Goal: Find specific page/section: Find specific page/section

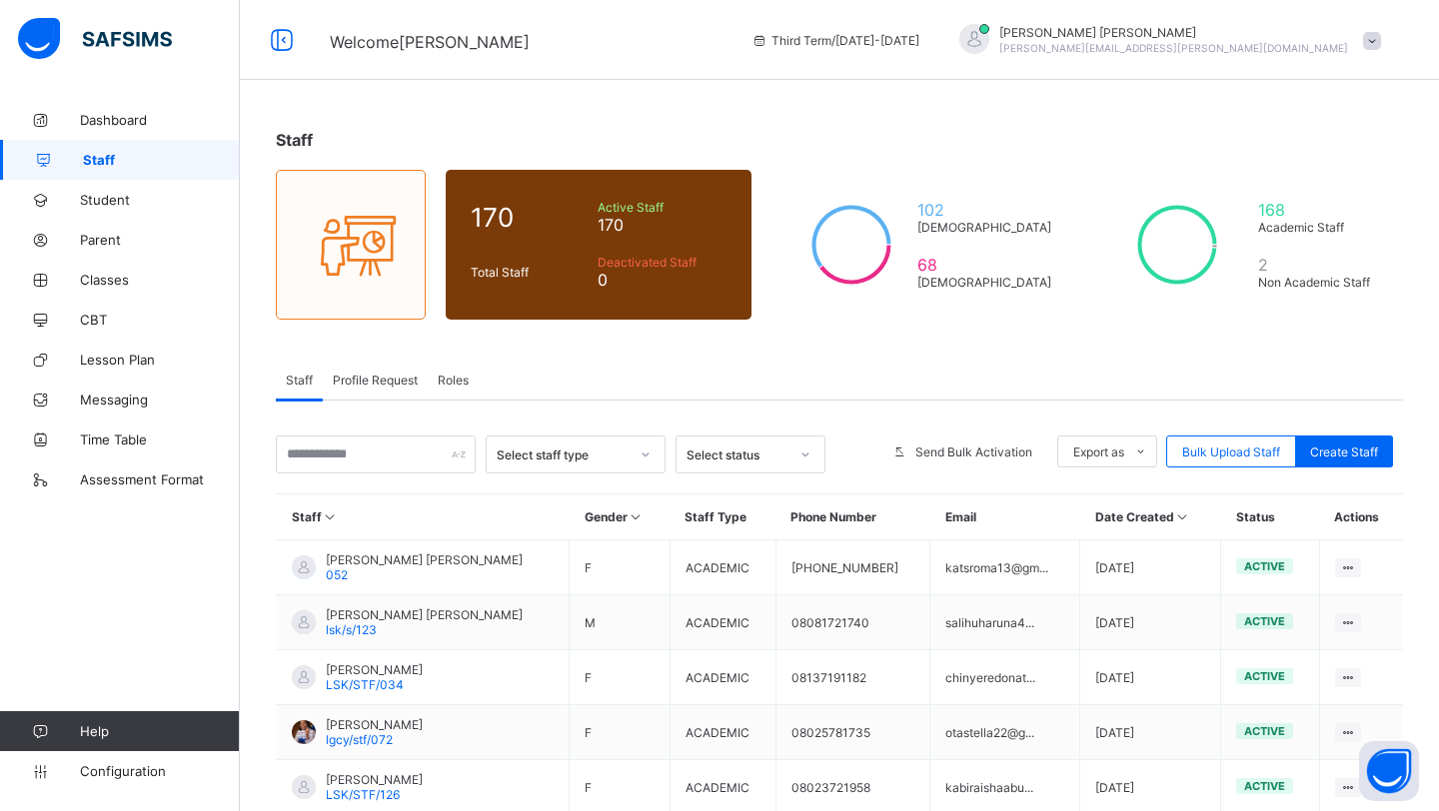
click at [448, 386] on div "Roles" at bounding box center [453, 380] width 51 height 40
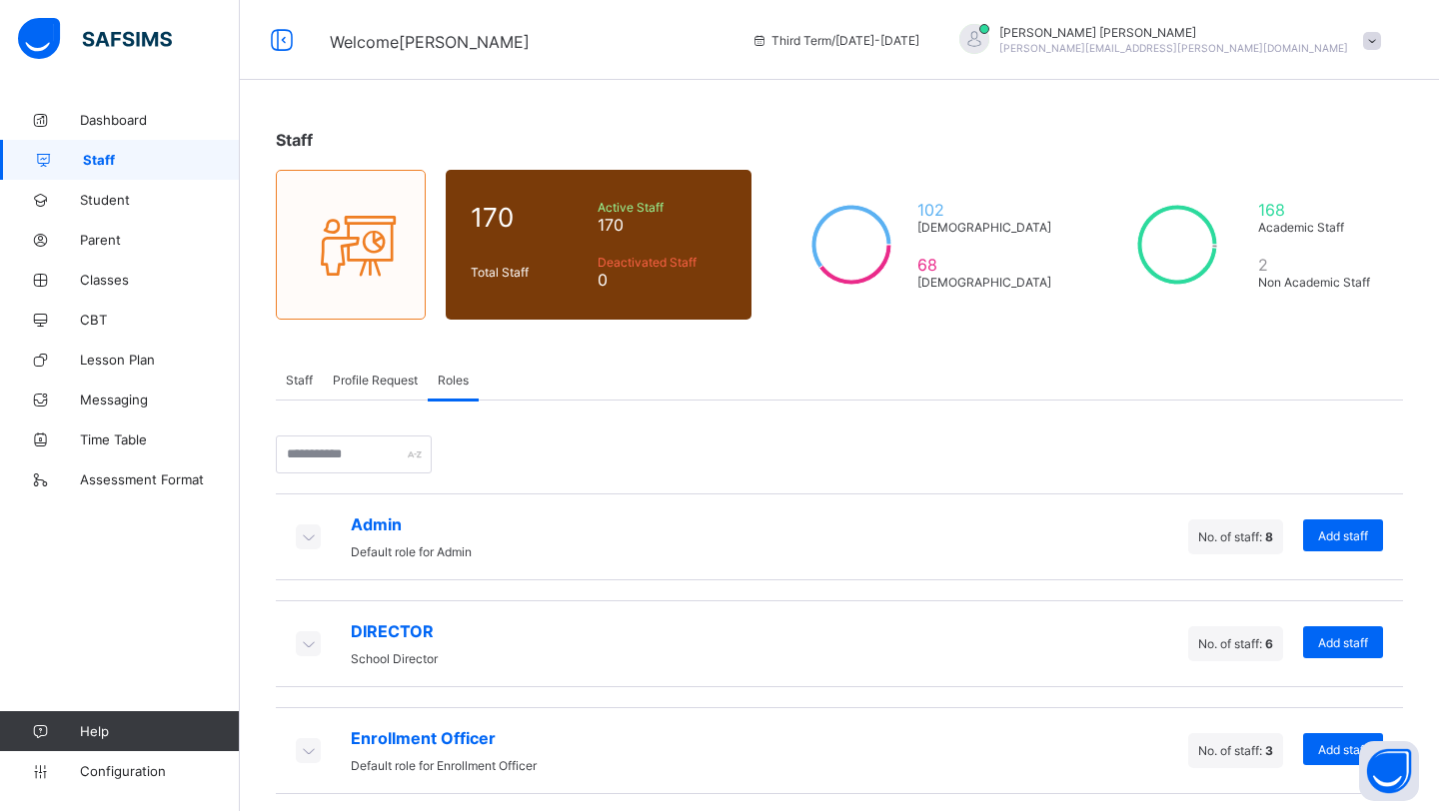
click at [303, 530] on icon at bounding box center [308, 537] width 22 height 20
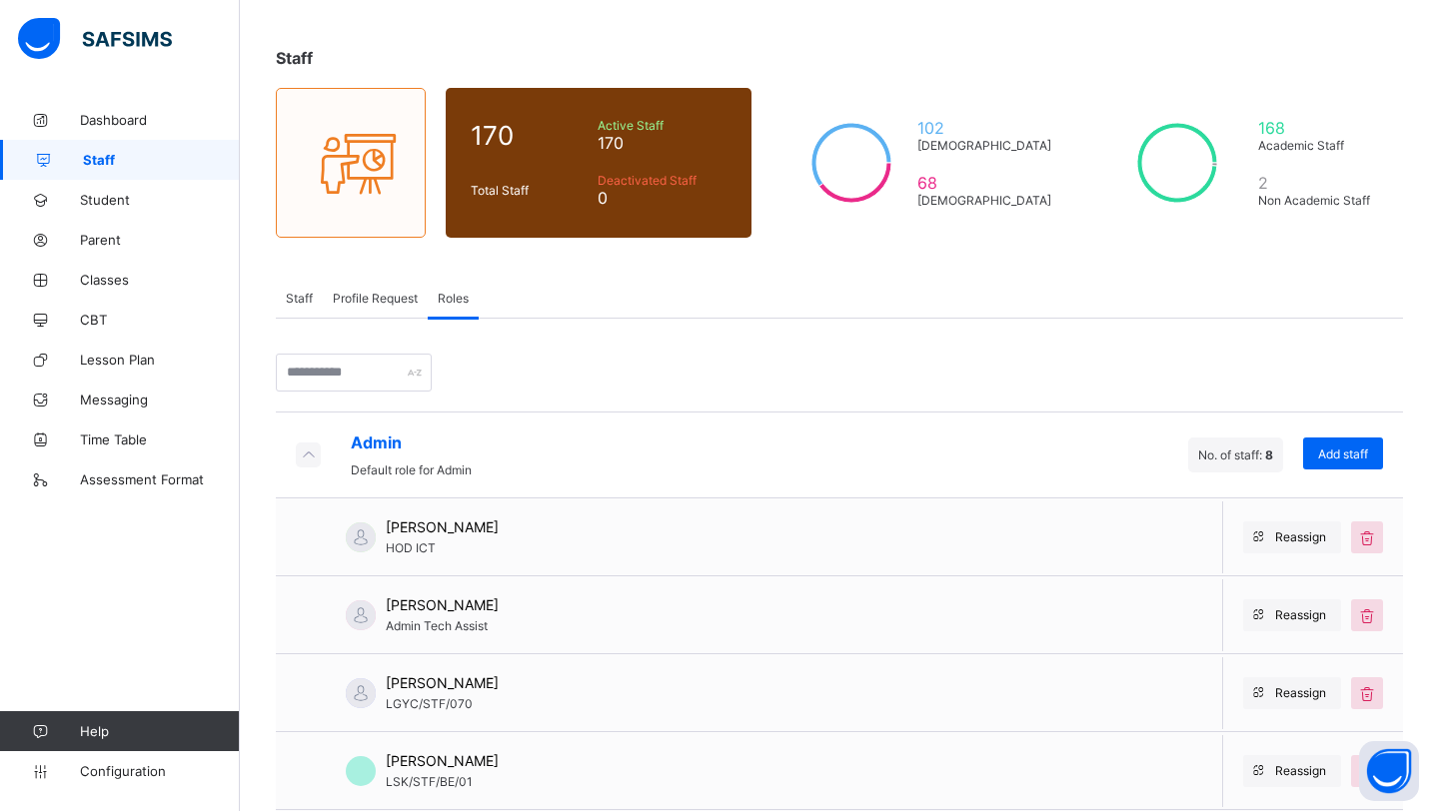
scroll to position [89, 0]
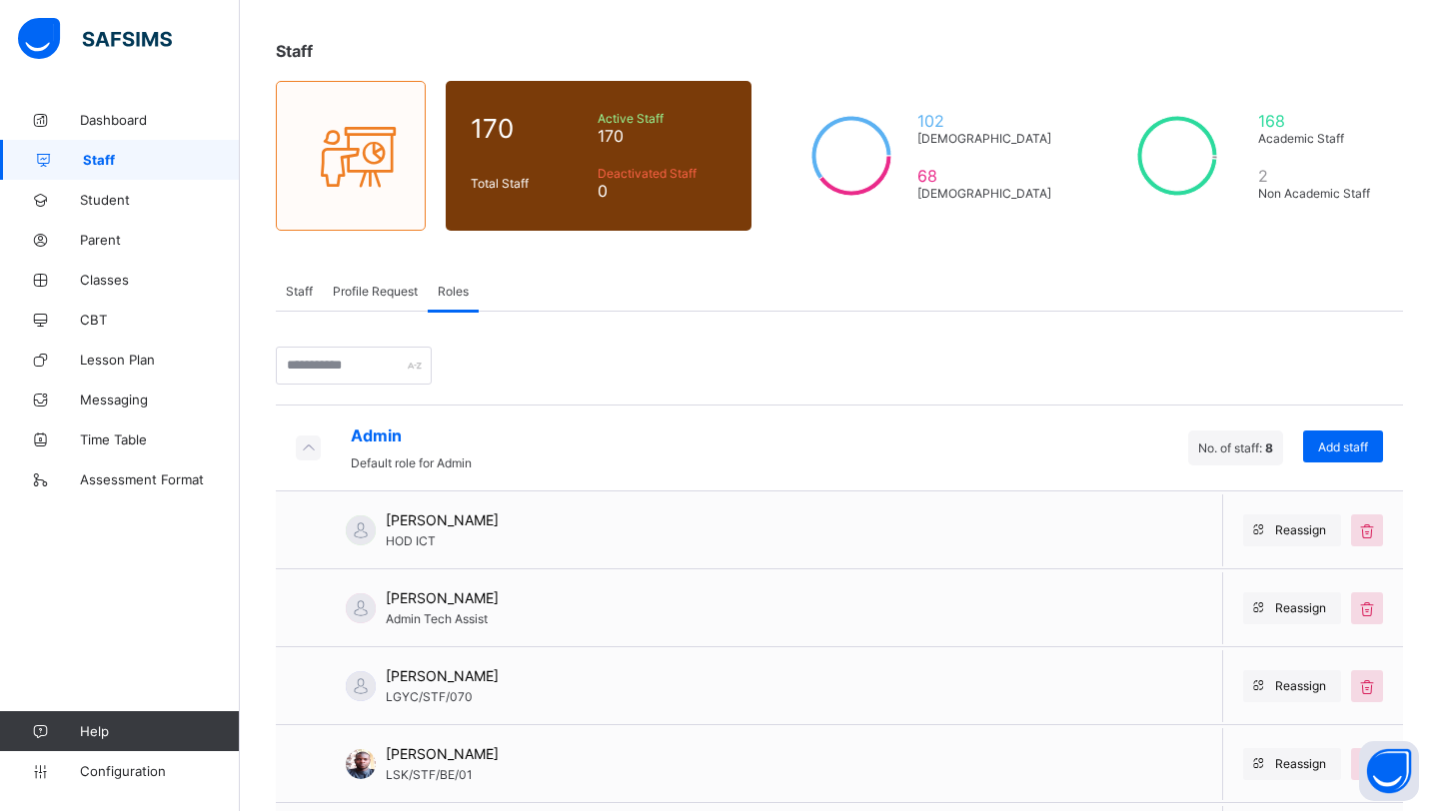
click at [309, 289] on span "Staff" at bounding box center [299, 291] width 27 height 15
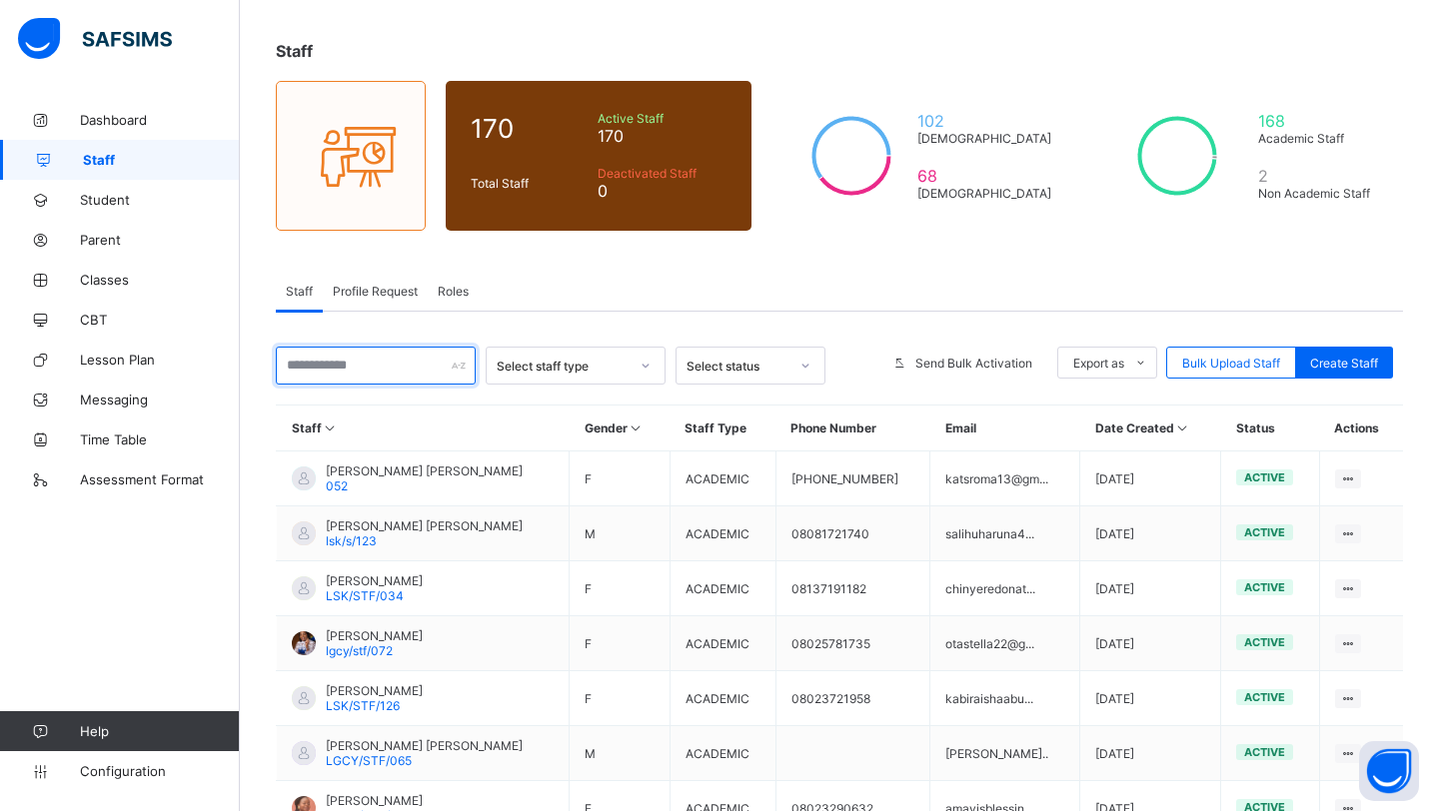
click at [318, 367] on input "text" at bounding box center [376, 366] width 200 height 38
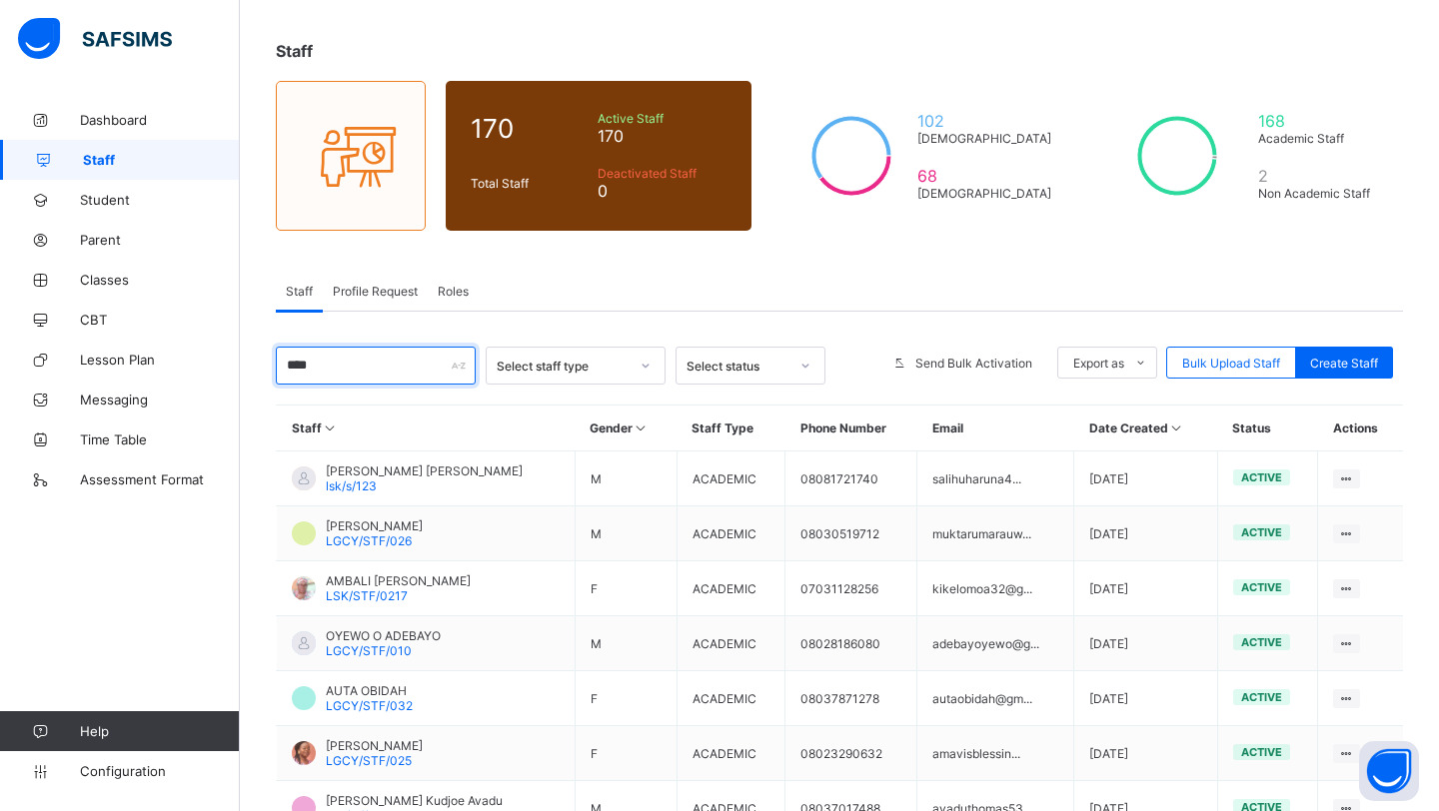
scroll to position [0, 0]
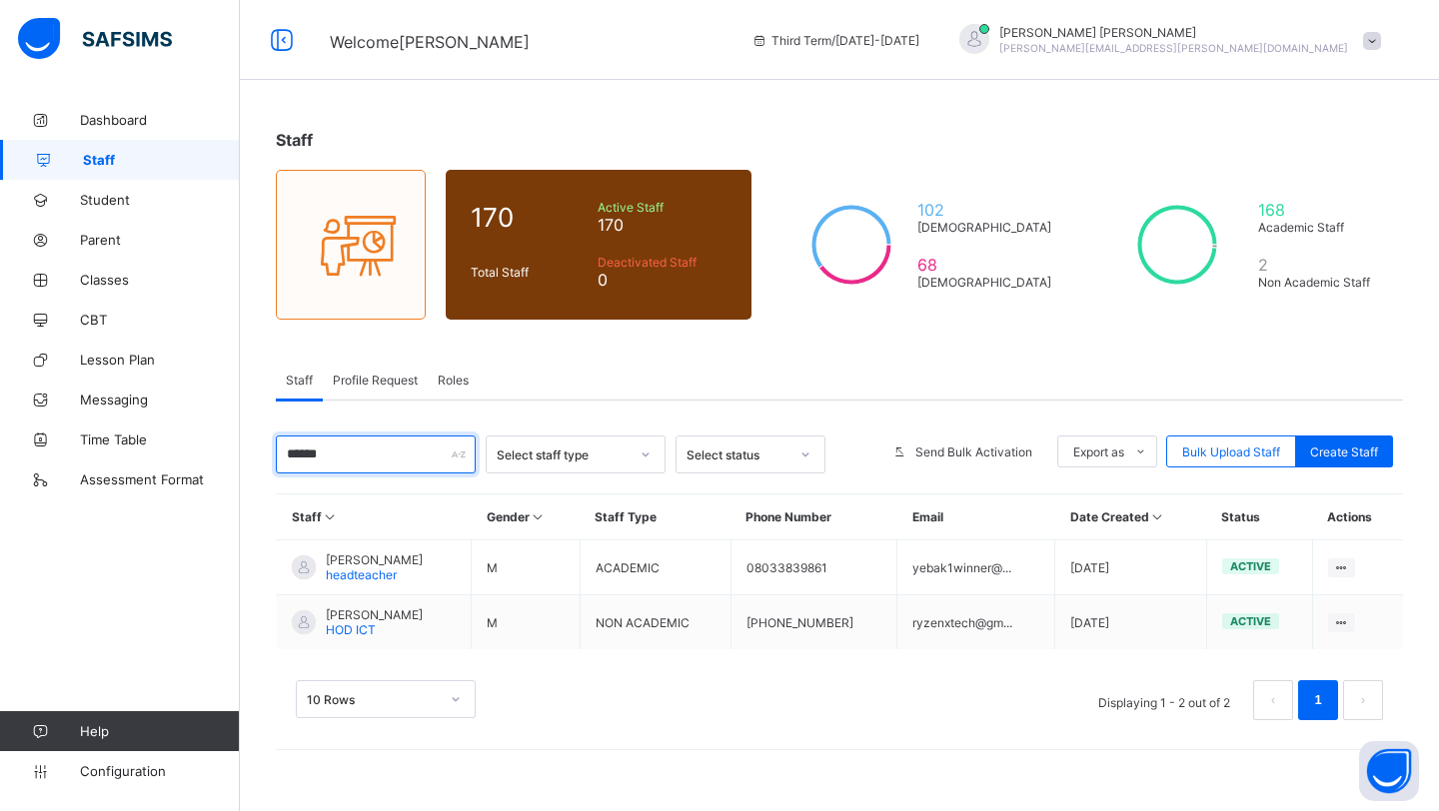
type input "******"
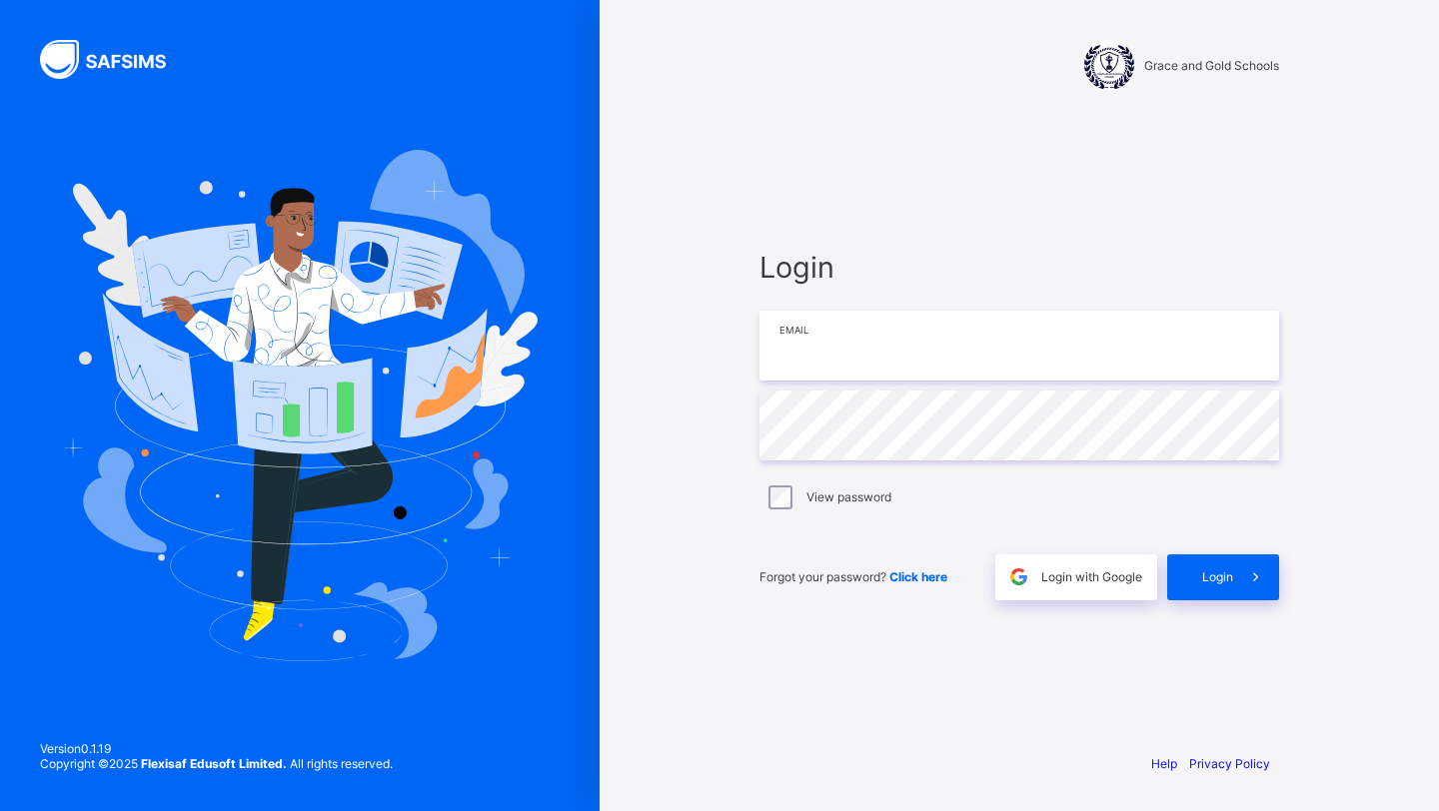
click at [793, 344] on input "email" at bounding box center [1019, 346] width 520 height 70
click at [799, 354] on input "email" at bounding box center [1019, 346] width 520 height 70
click at [833, 324] on input "email" at bounding box center [1019, 346] width 520 height 70
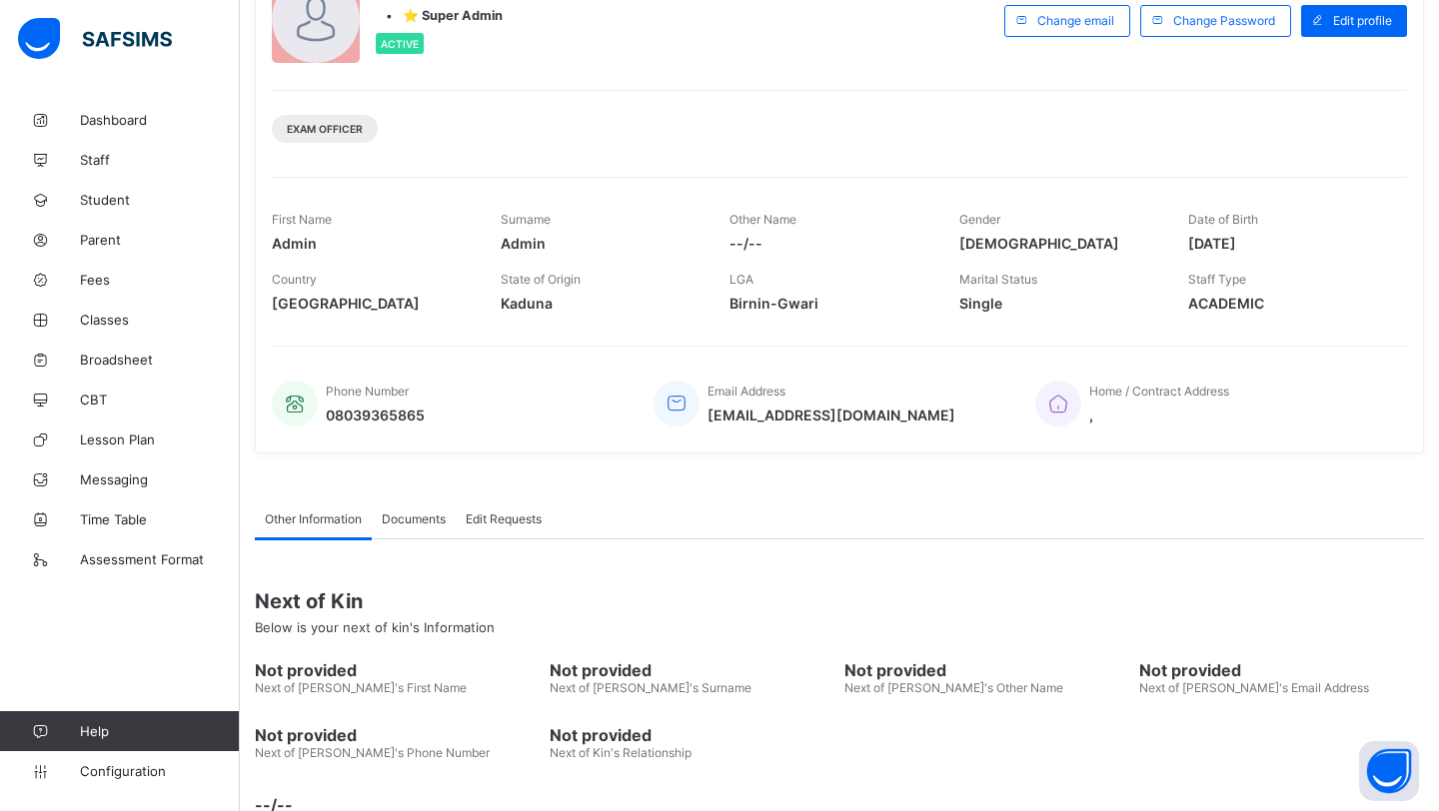
scroll to position [222, 0]
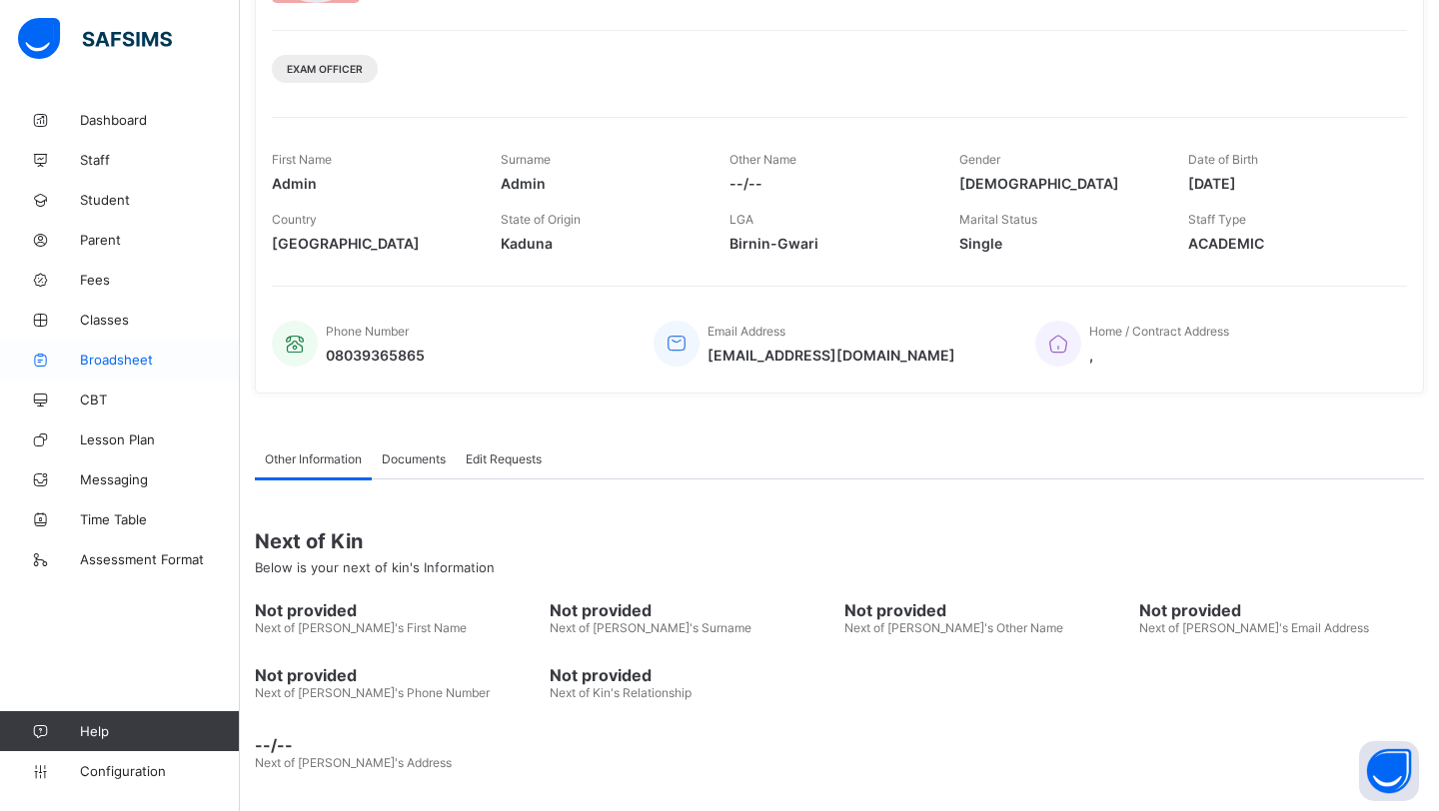
click at [117, 363] on span "Broadsheet" at bounding box center [160, 360] width 160 height 16
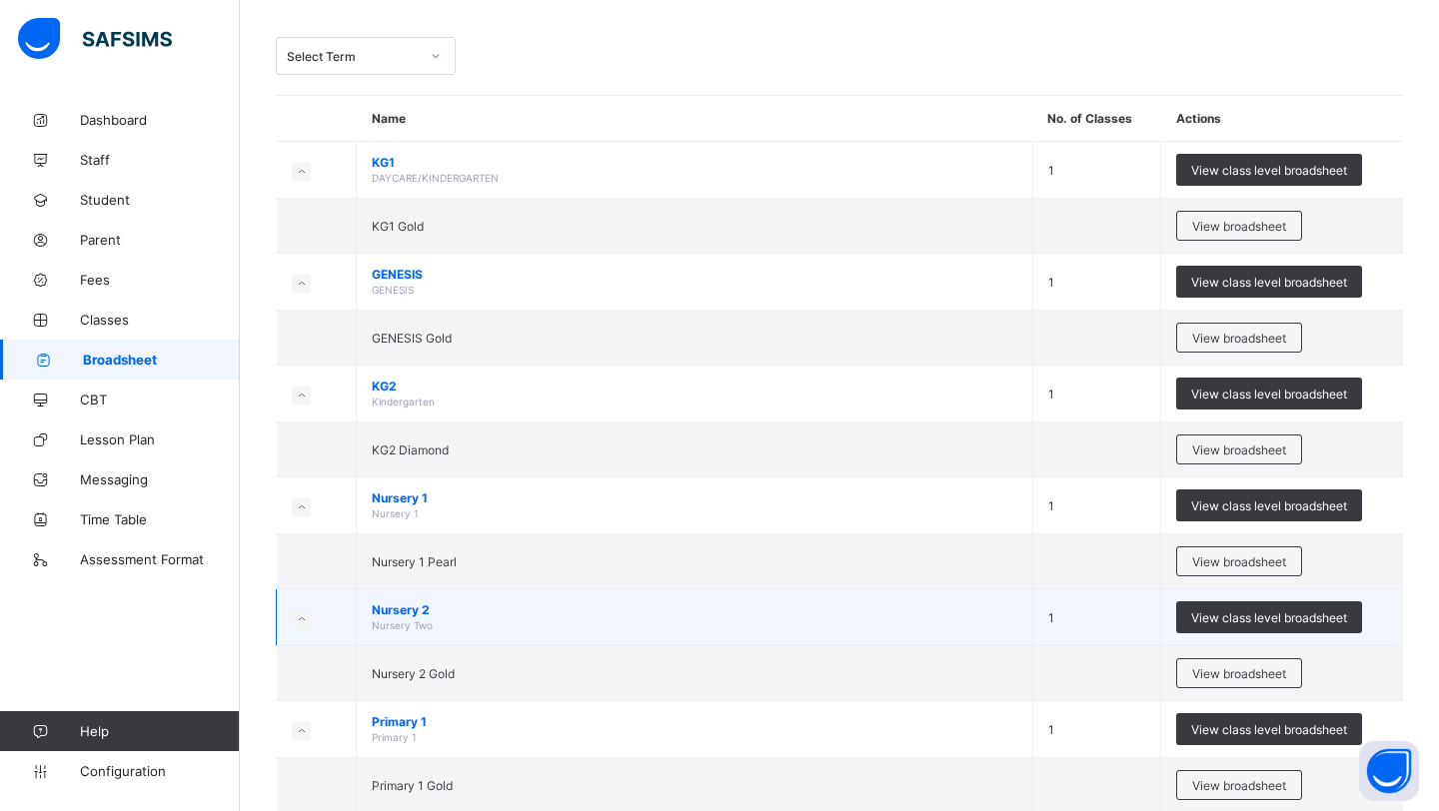
scroll to position [95, 0]
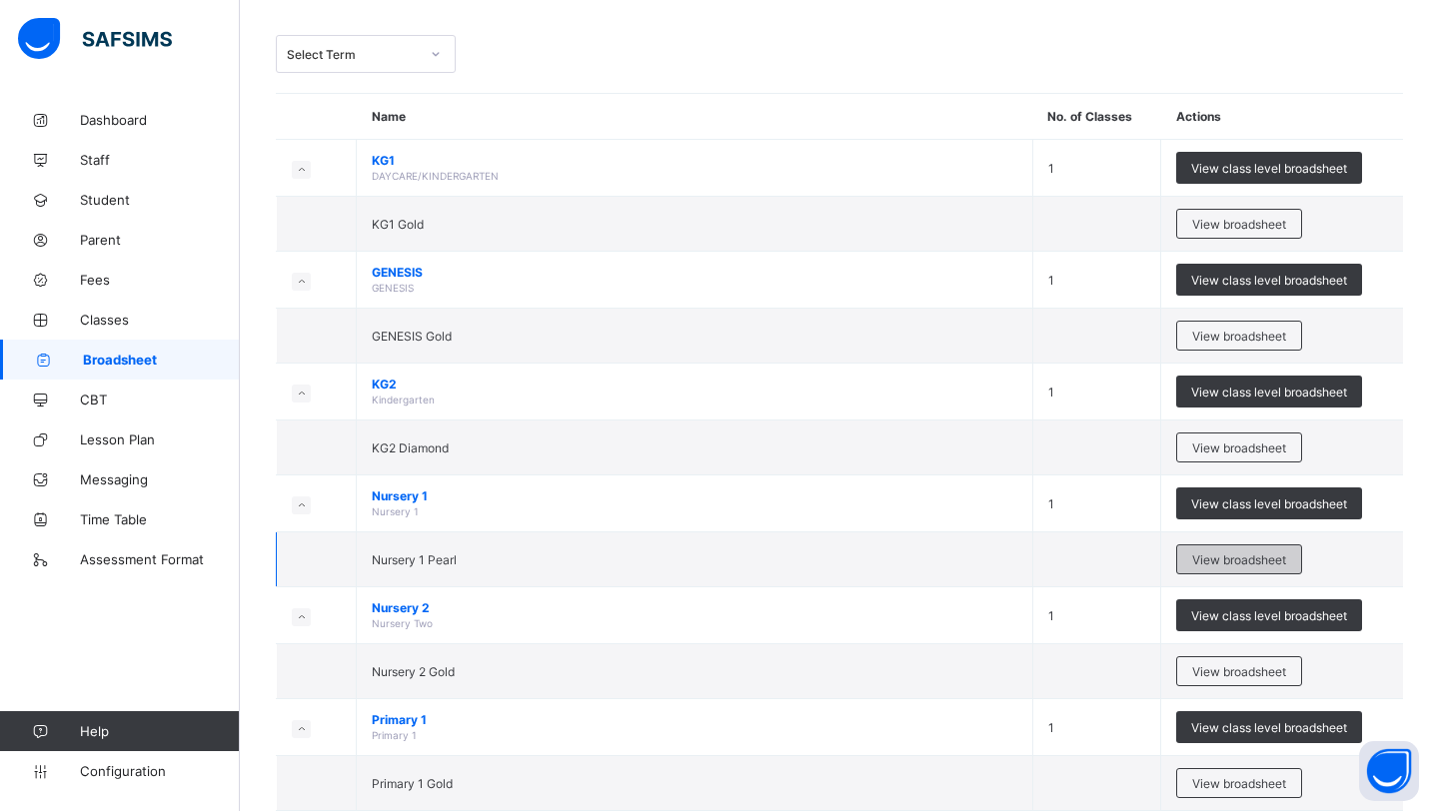
click at [1232, 570] on div "View broadsheet" at bounding box center [1239, 560] width 126 height 30
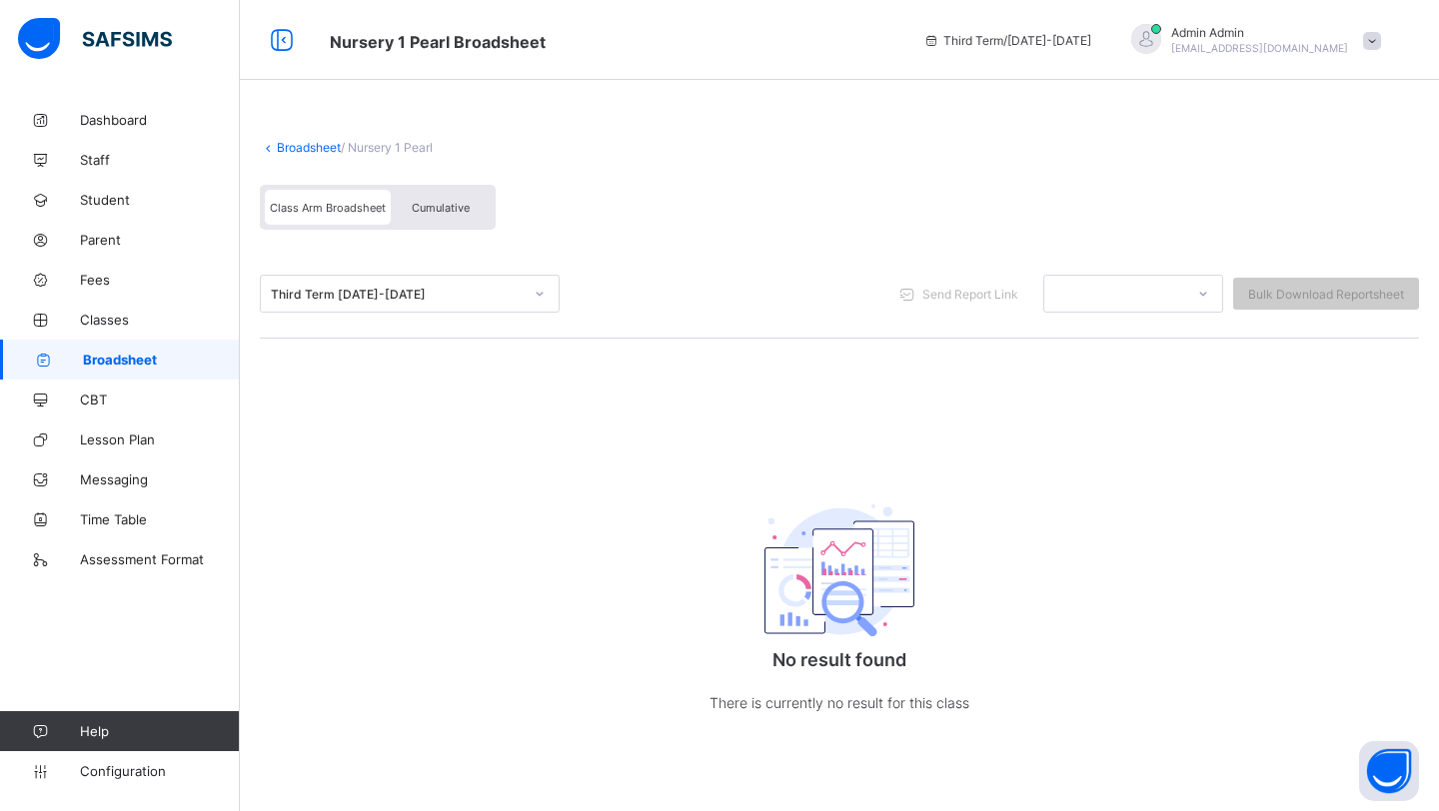
click at [313, 149] on link "Broadsheet" at bounding box center [309, 147] width 64 height 15
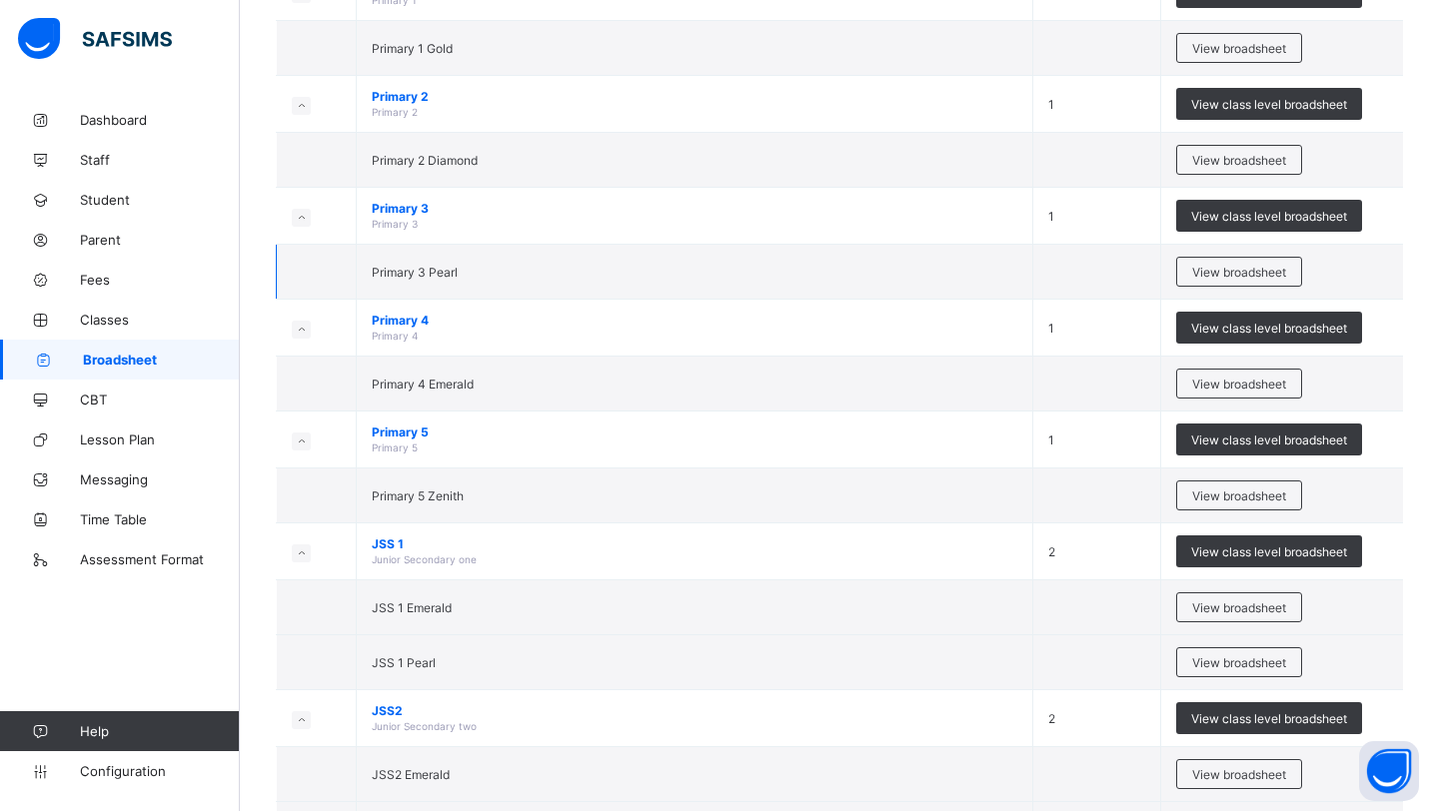
scroll to position [799, 0]
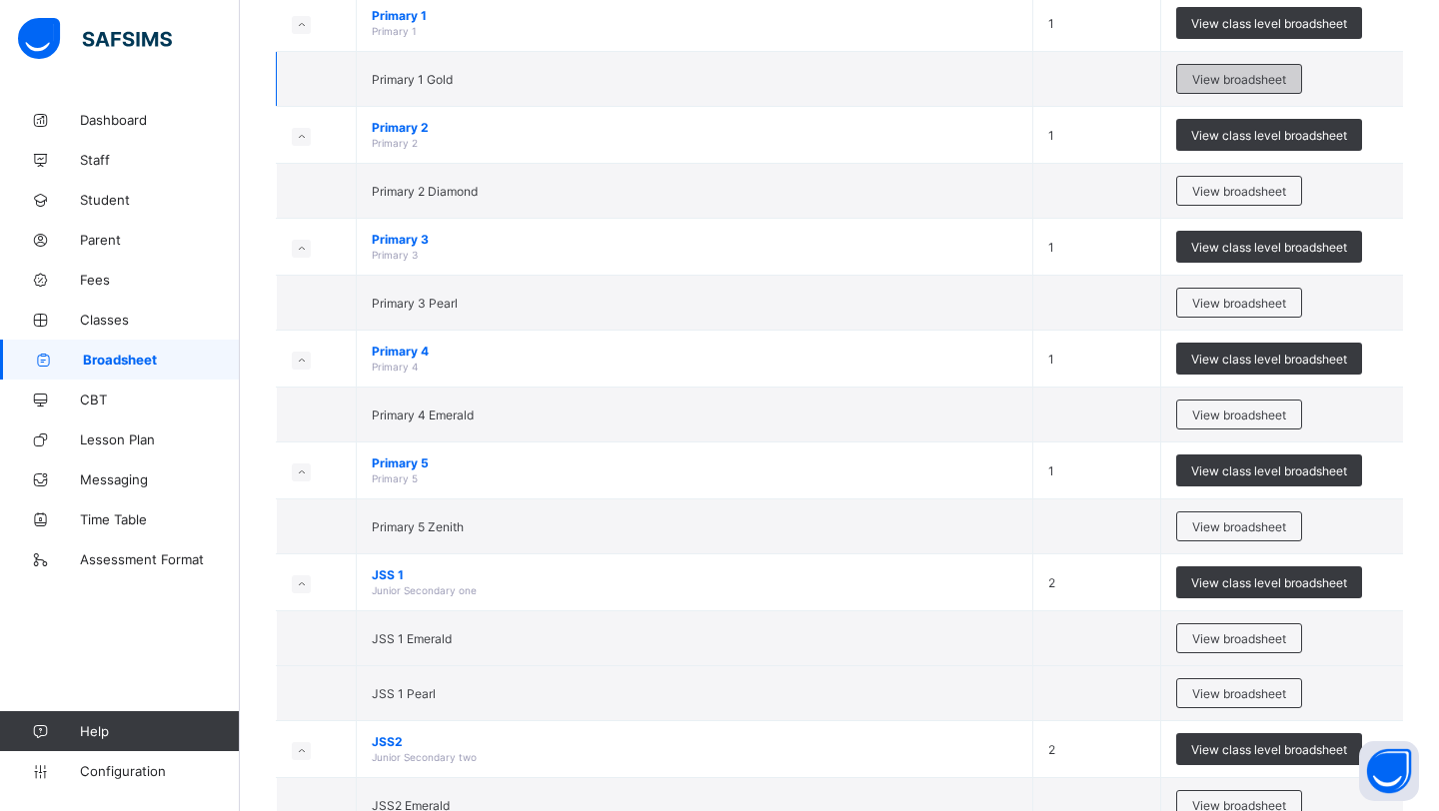
click at [1205, 90] on div "View broadsheet" at bounding box center [1239, 79] width 126 height 30
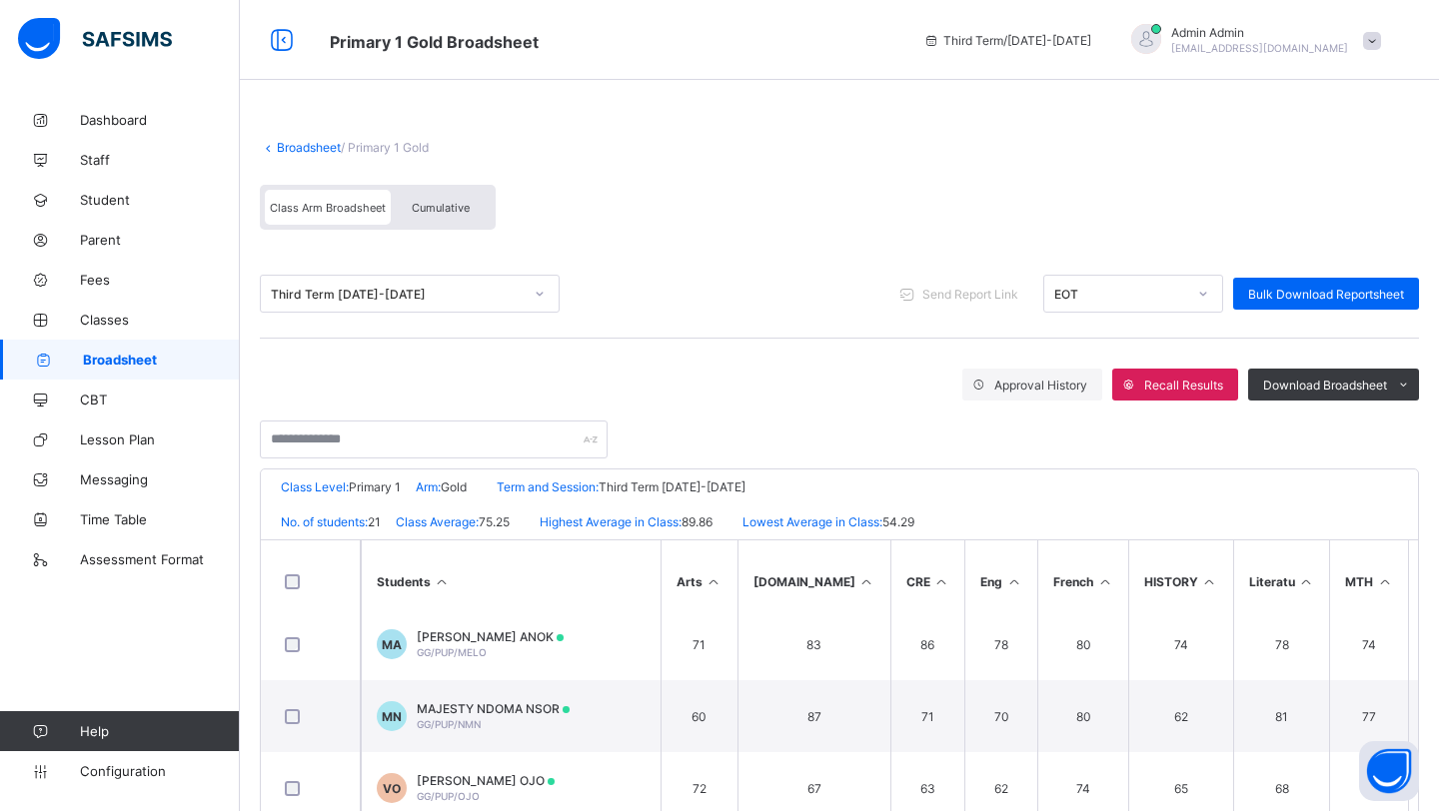
scroll to position [1102, 0]
click at [296, 142] on link "Broadsheet" at bounding box center [309, 147] width 64 height 15
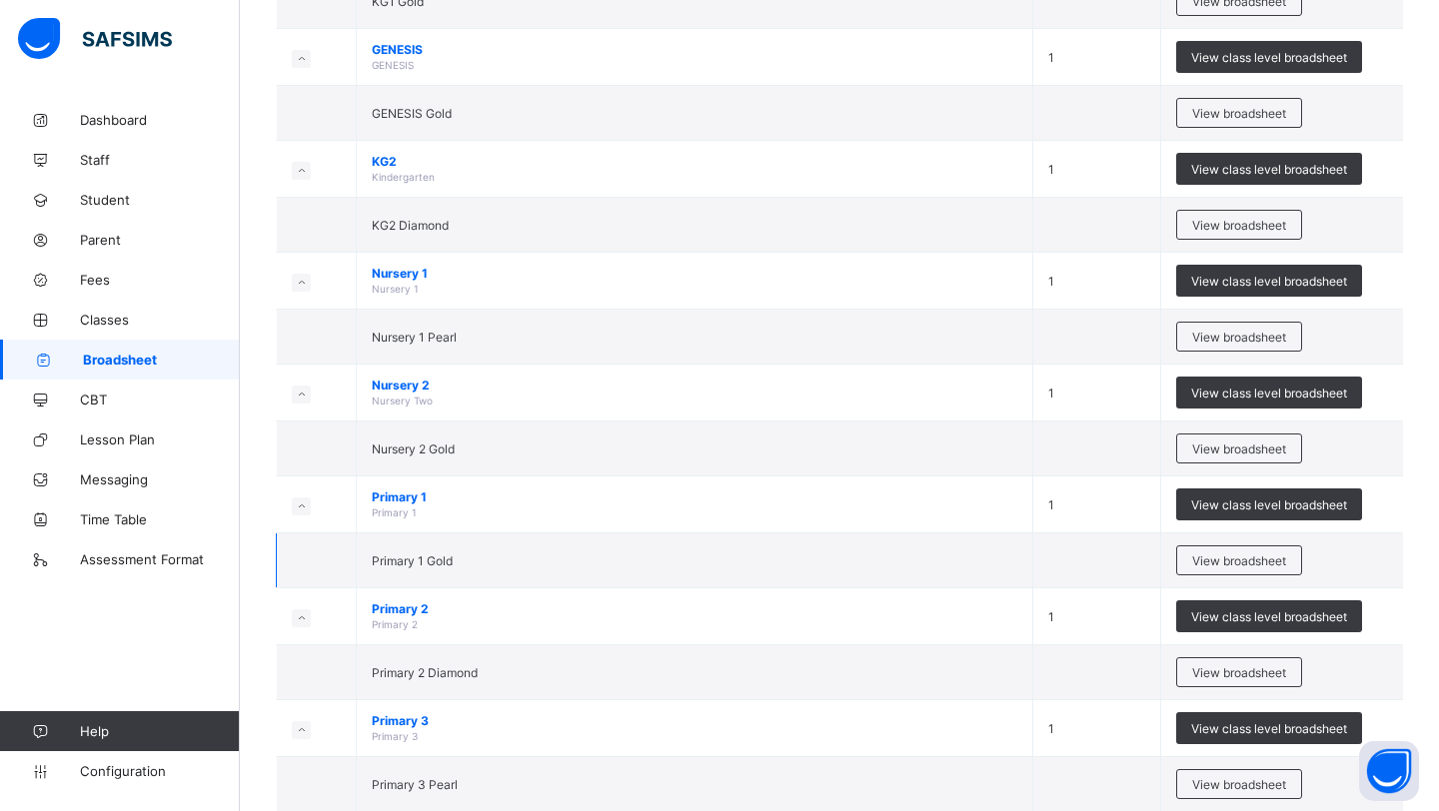
scroll to position [321, 0]
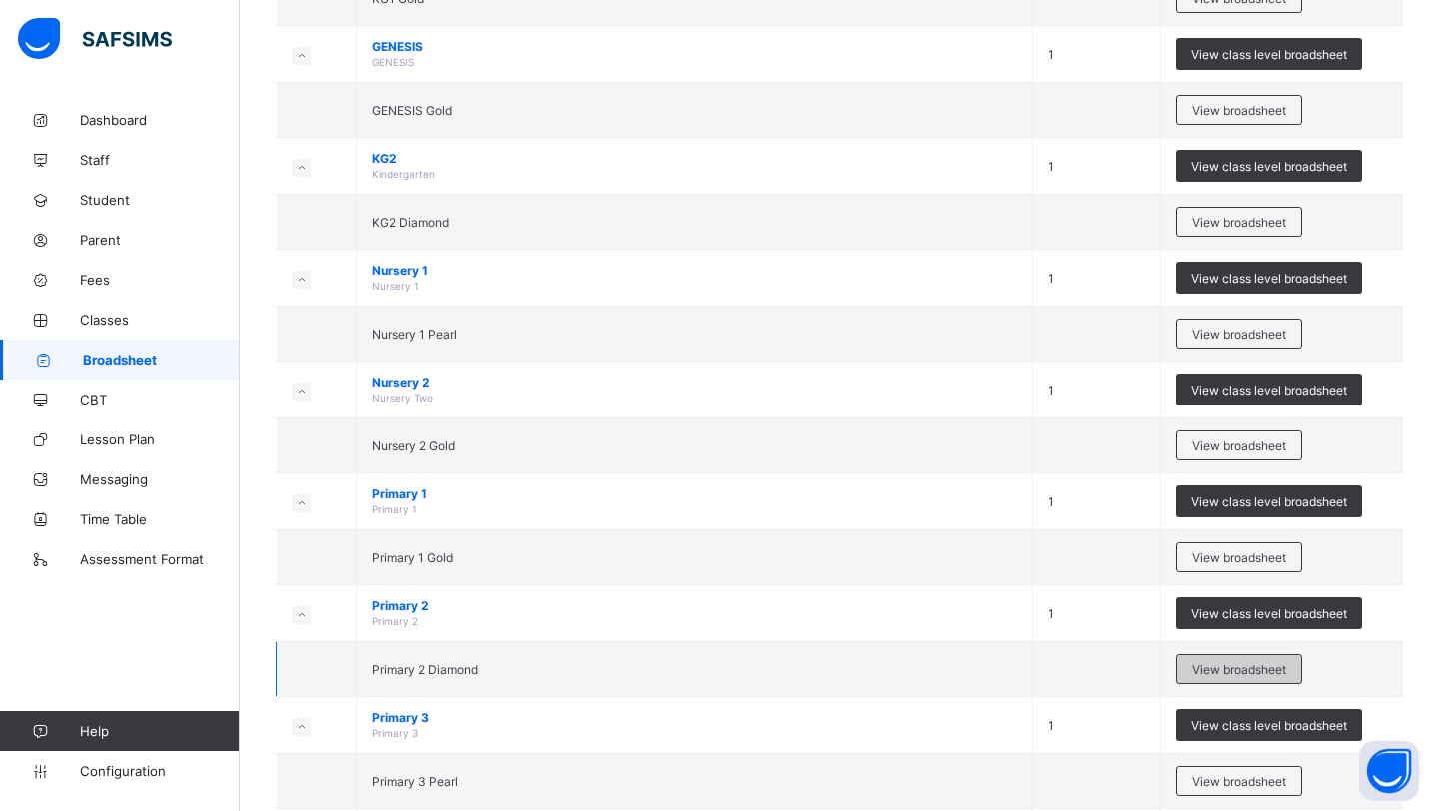
click at [1228, 671] on span "View broadsheet" at bounding box center [1239, 669] width 94 height 15
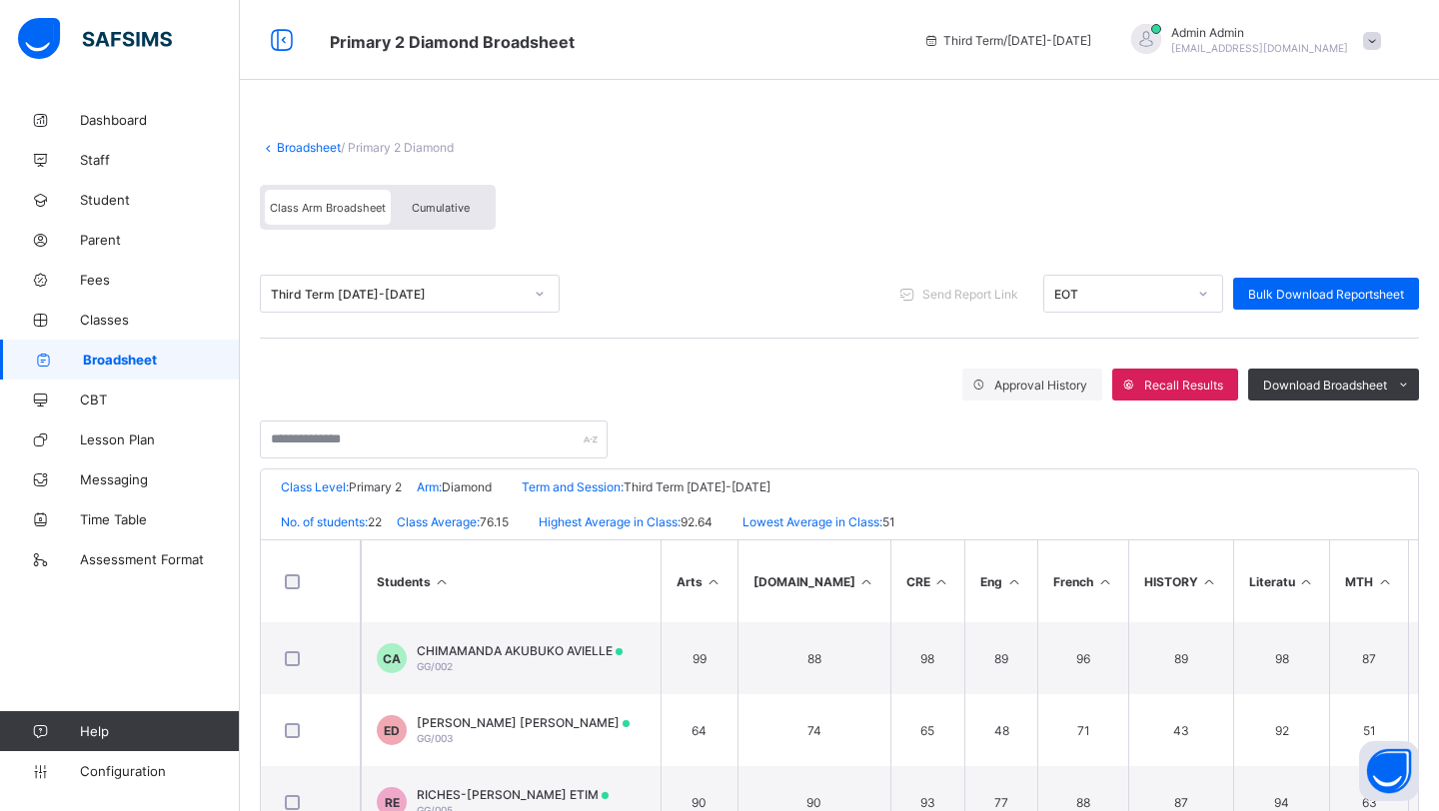
click at [288, 142] on link "Broadsheet" at bounding box center [309, 147] width 64 height 15
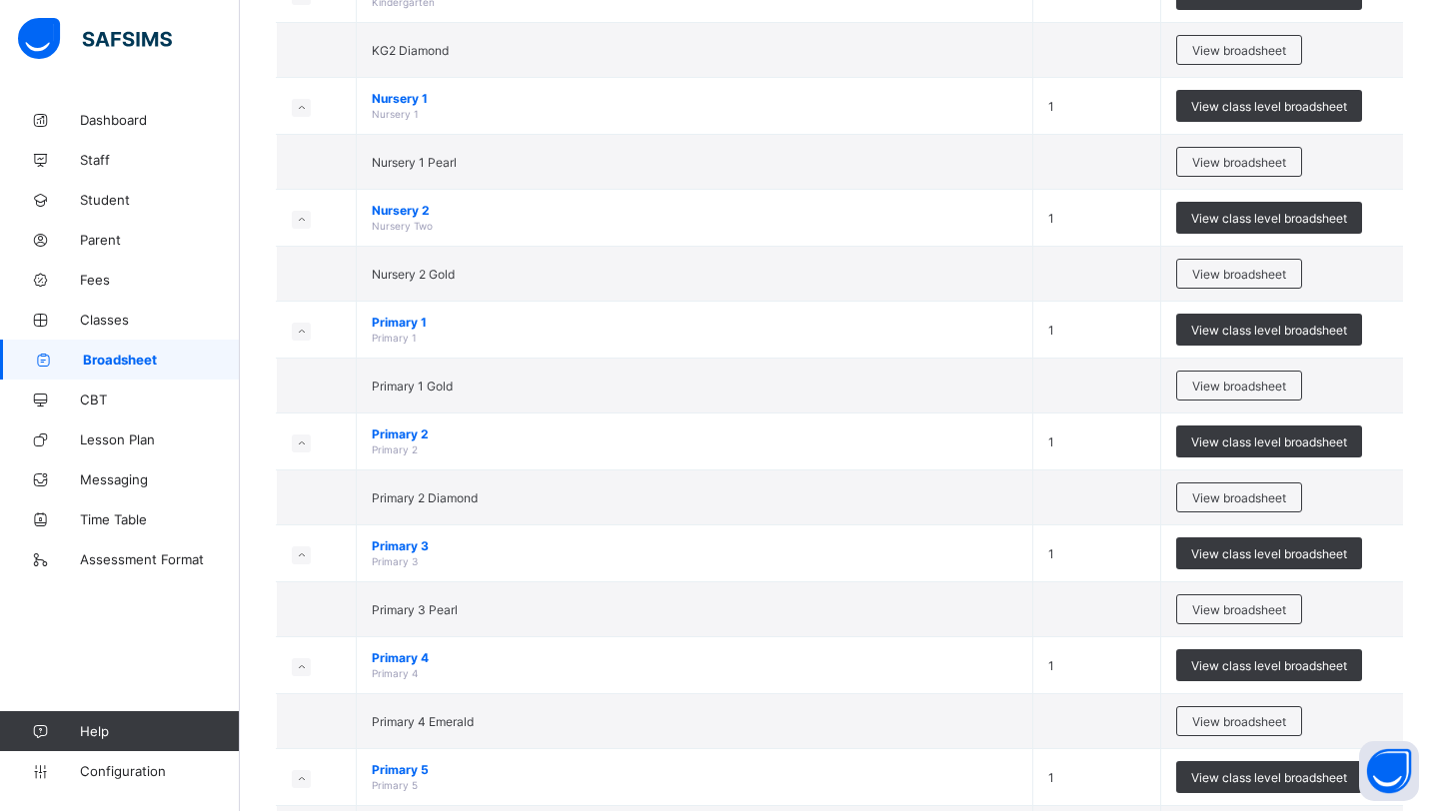
scroll to position [503, 0]
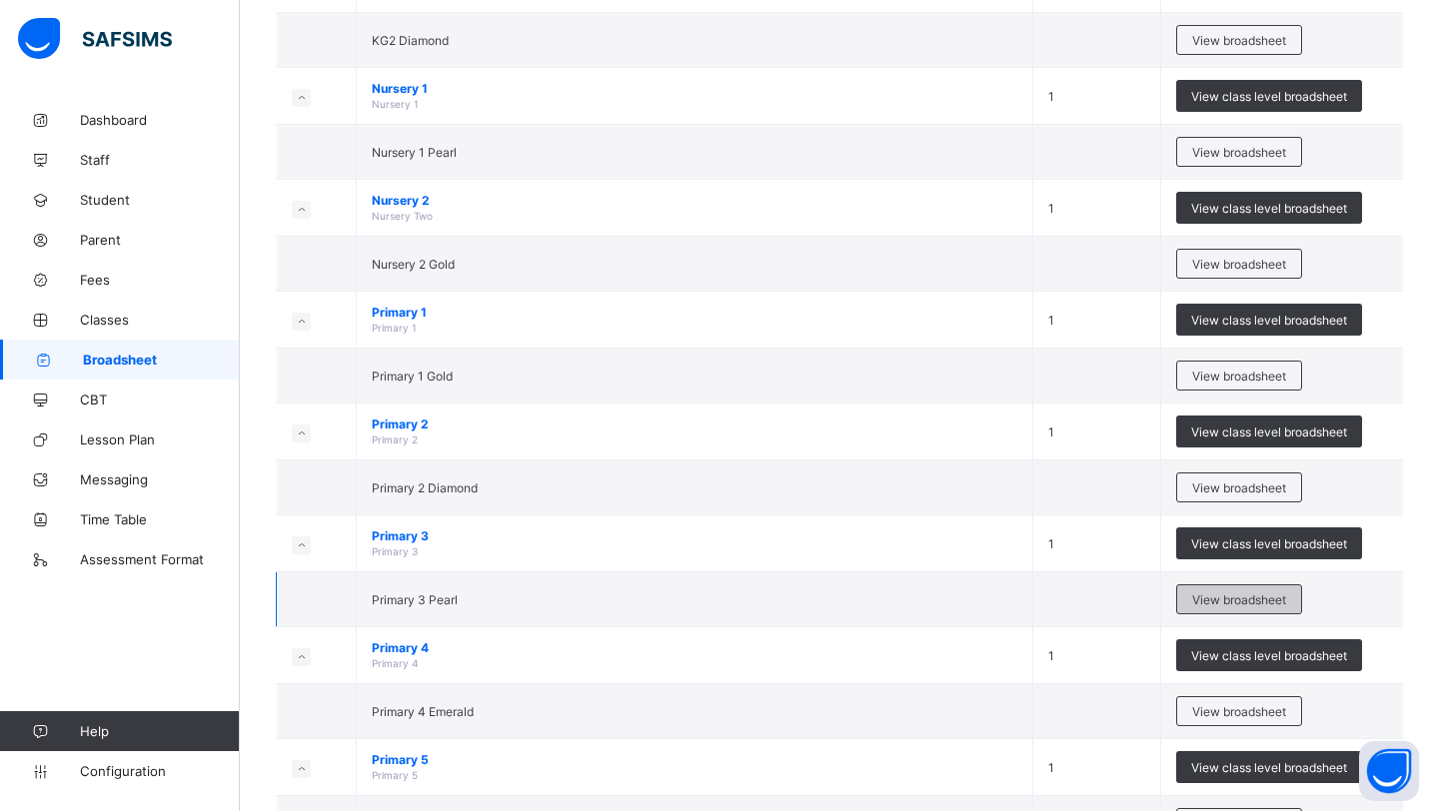
click at [1211, 599] on span "View broadsheet" at bounding box center [1239, 600] width 94 height 15
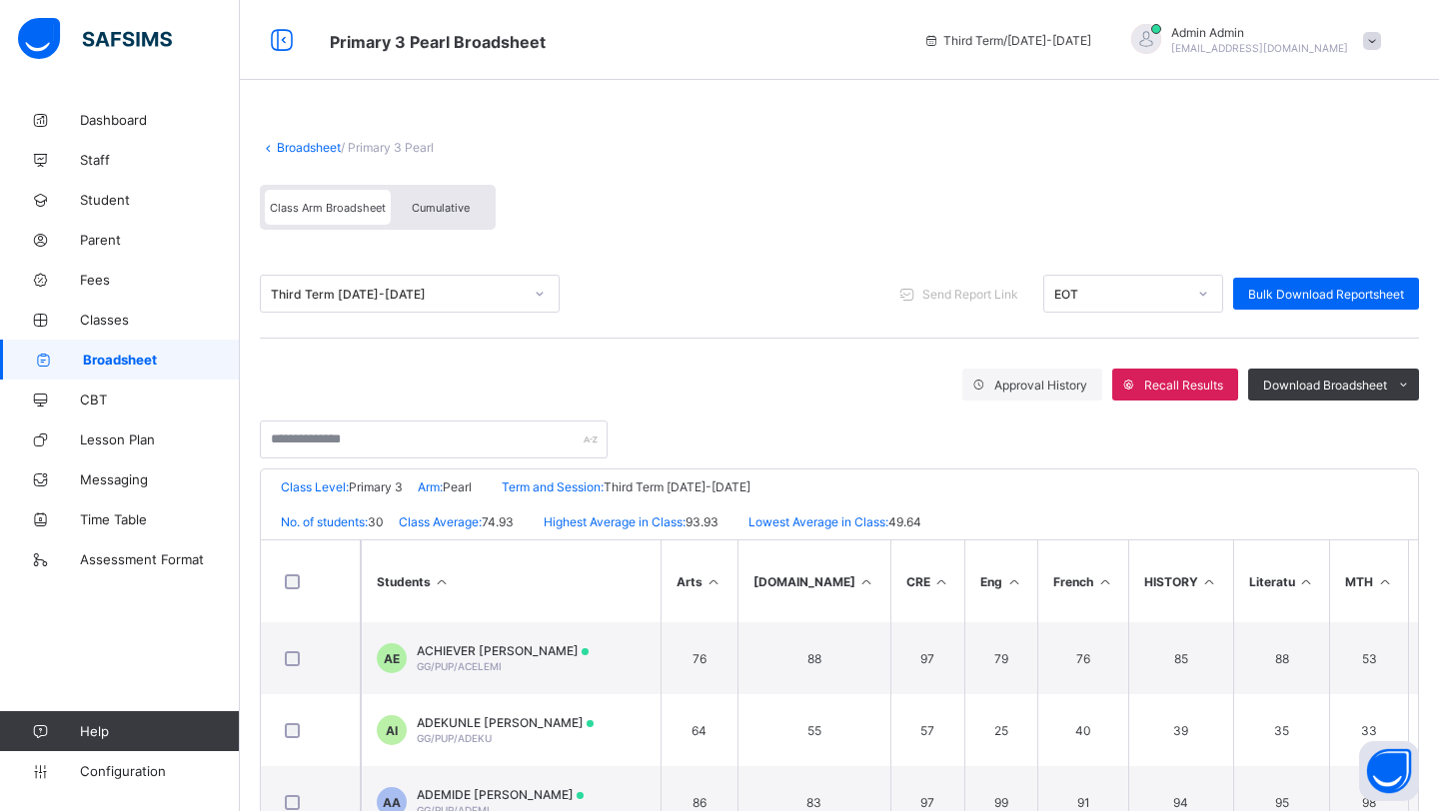
click at [429, 199] on div "Cumulative" at bounding box center [441, 207] width 100 height 35
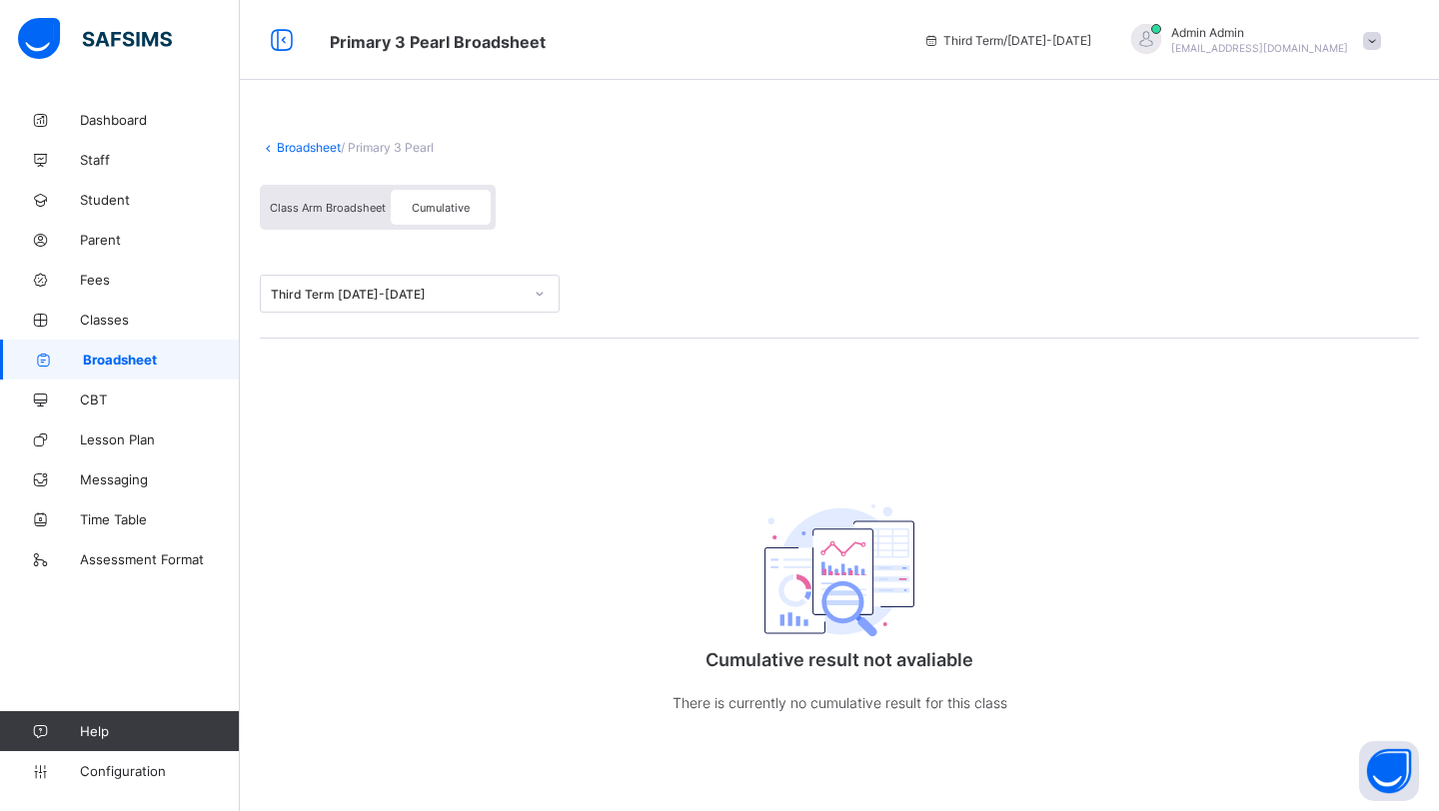
click at [306, 151] on link "Broadsheet" at bounding box center [309, 147] width 64 height 15
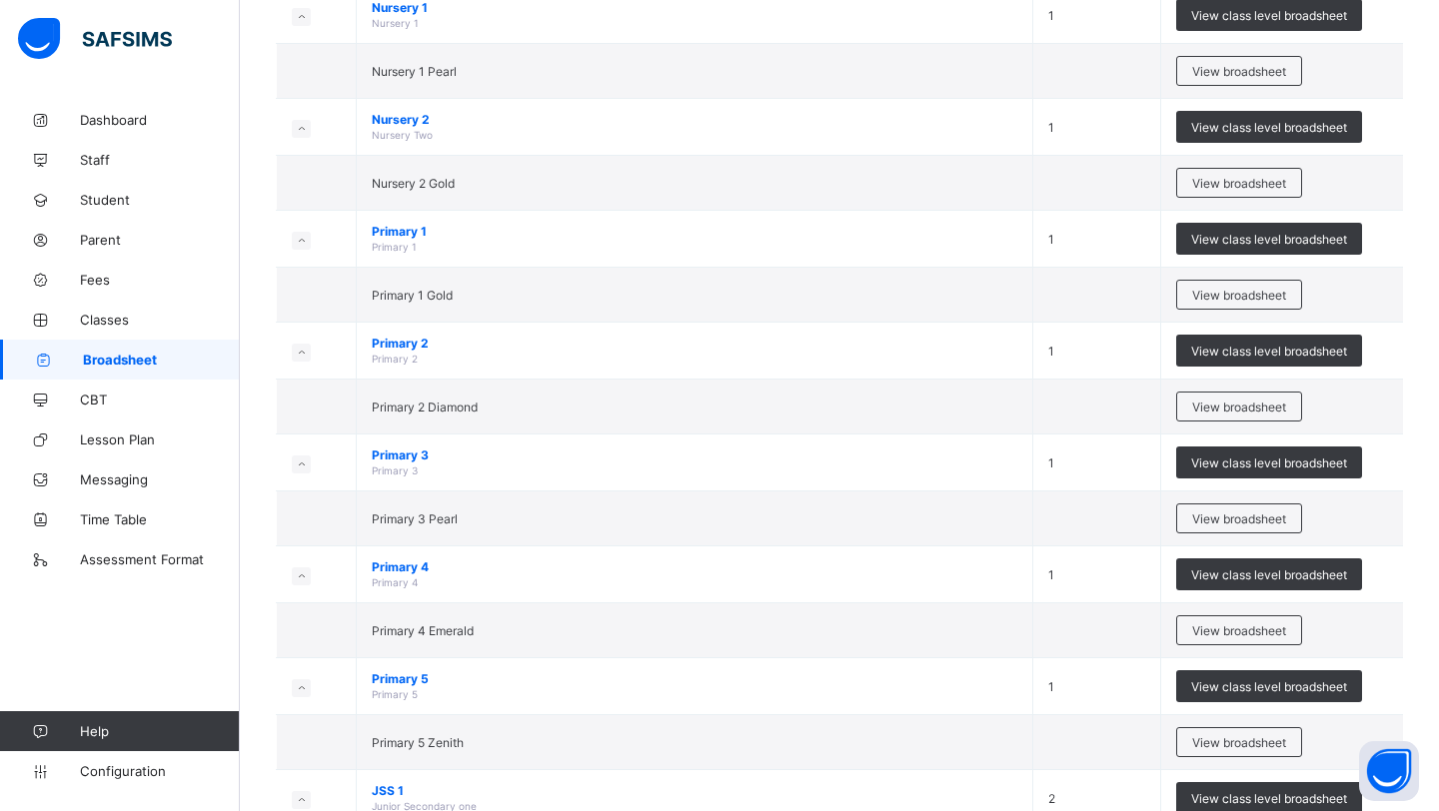
scroll to position [589, 0]
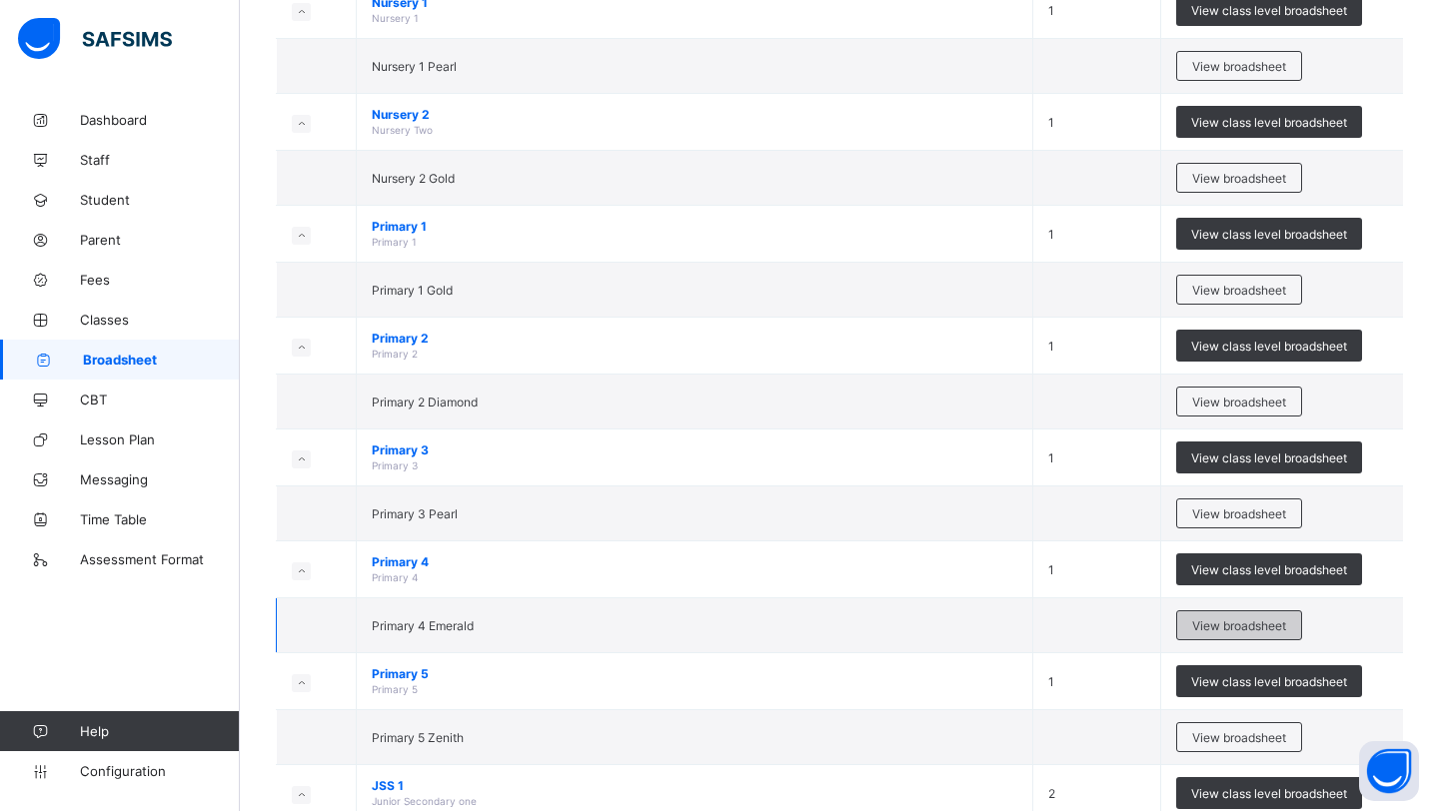
click at [1223, 625] on span "View broadsheet" at bounding box center [1239, 625] width 94 height 15
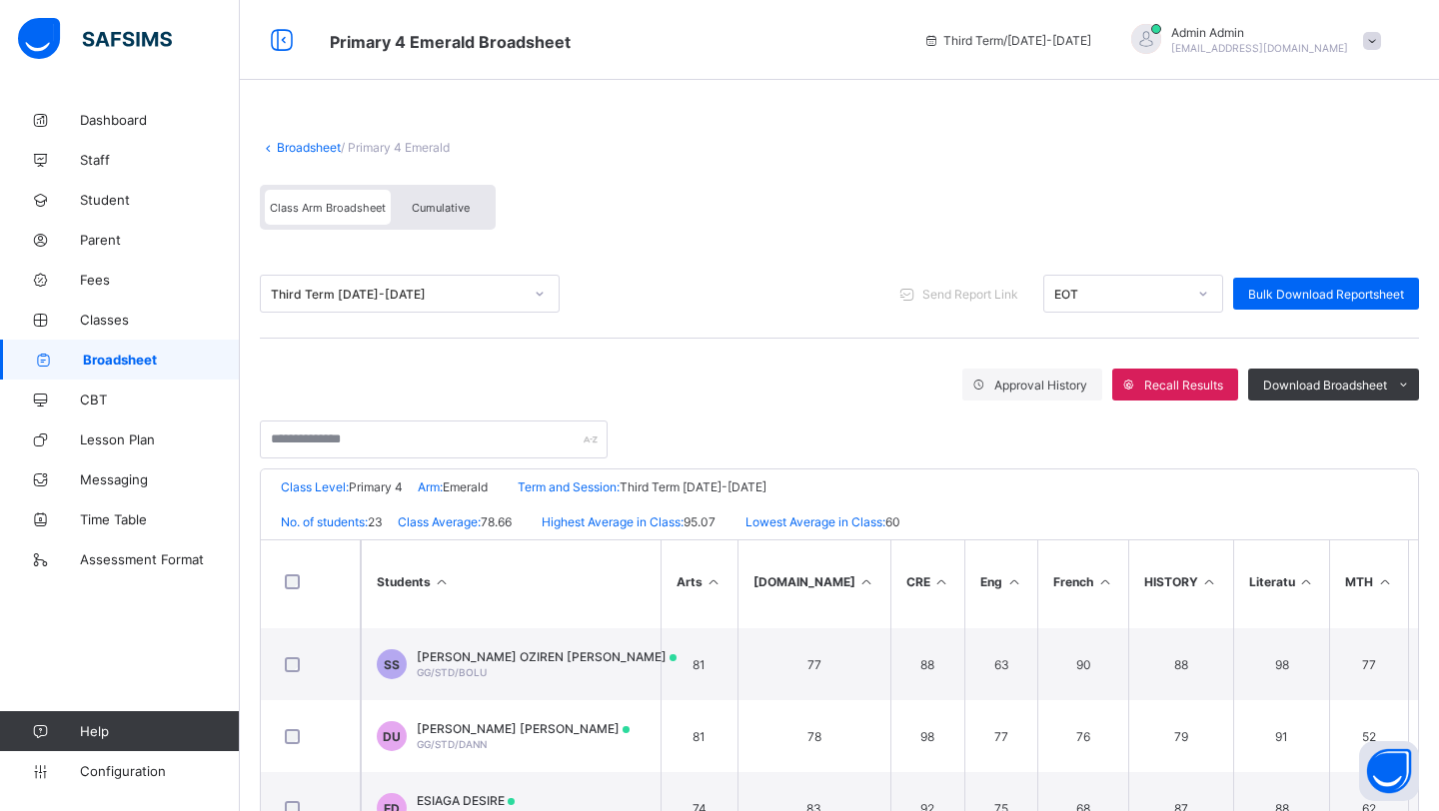
click at [296, 145] on link "Broadsheet" at bounding box center [309, 147] width 64 height 15
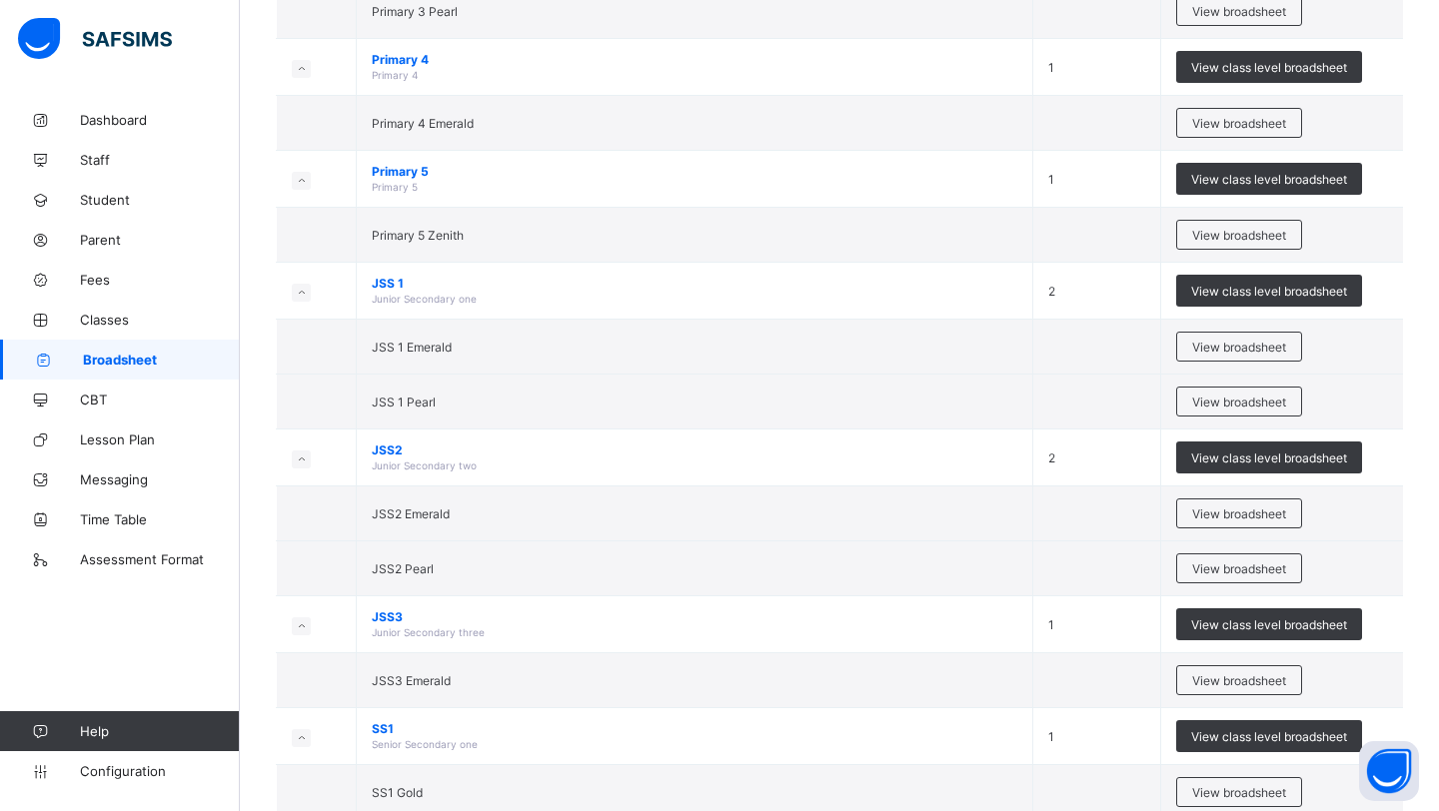
scroll to position [1094, 0]
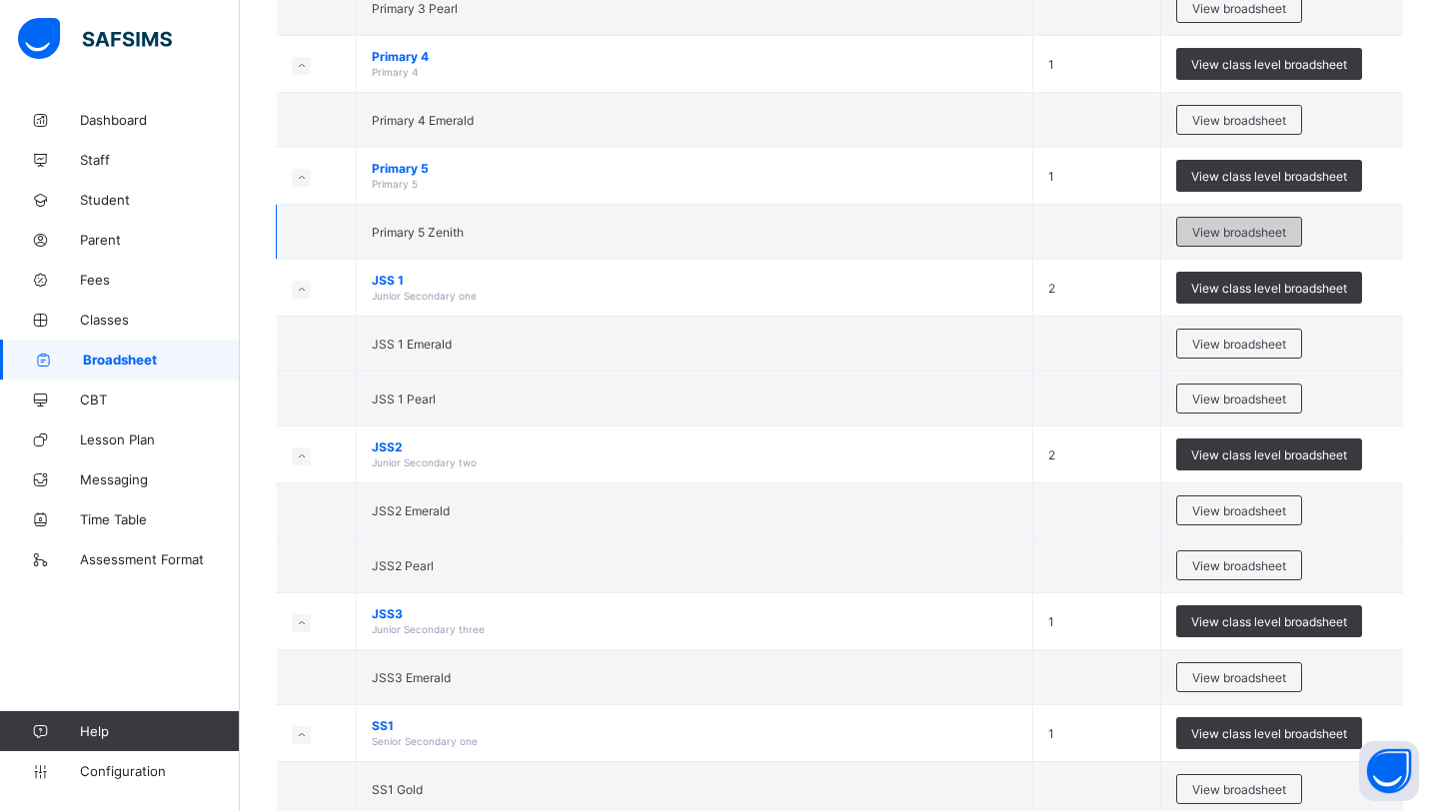
click at [1184, 241] on div "View broadsheet" at bounding box center [1239, 232] width 126 height 30
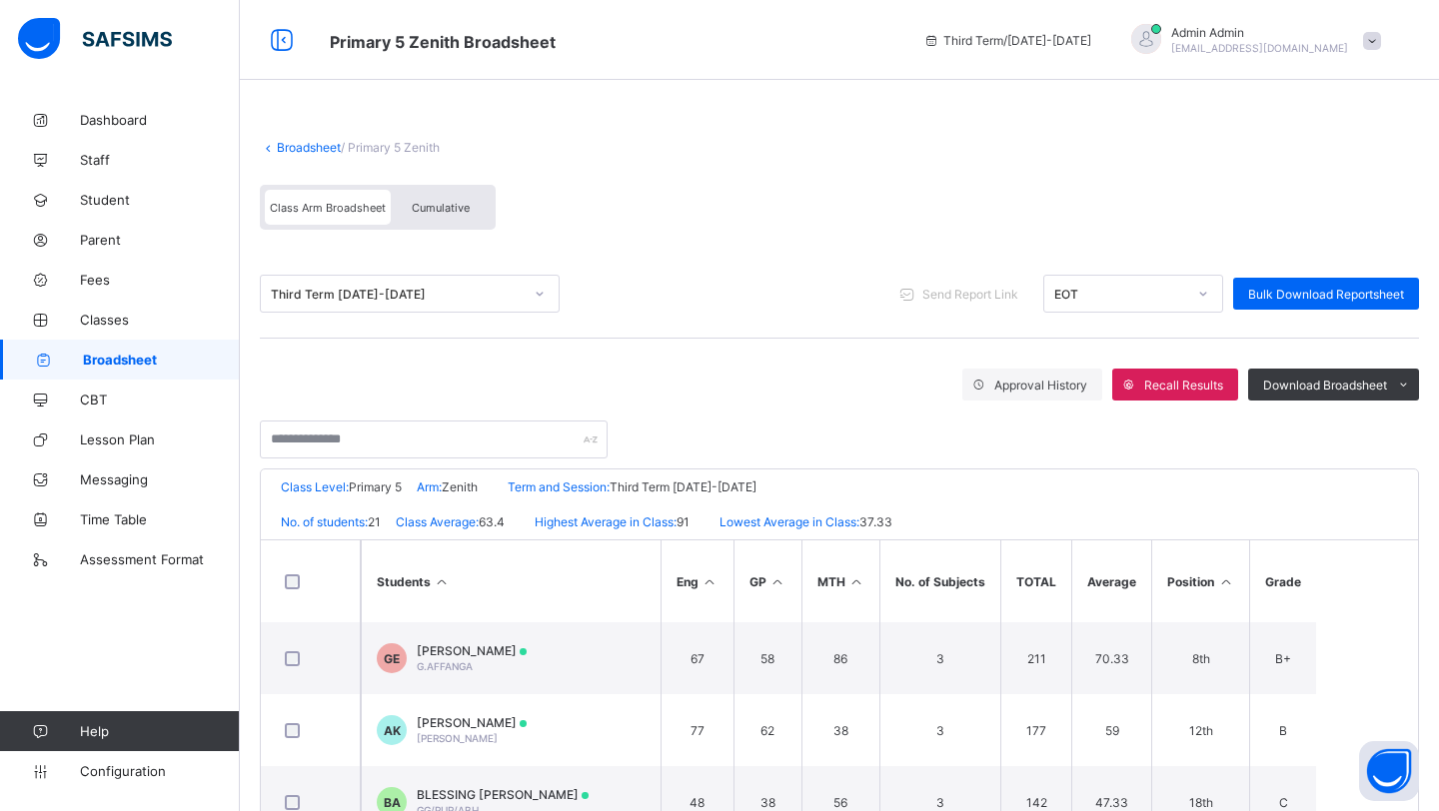
click at [295, 158] on div "Broadsheet / Primary 5 Zenith Class Arm Broadsheet Cumulative" at bounding box center [839, 185] width 1159 height 130
click at [298, 149] on link "Broadsheet" at bounding box center [309, 147] width 64 height 15
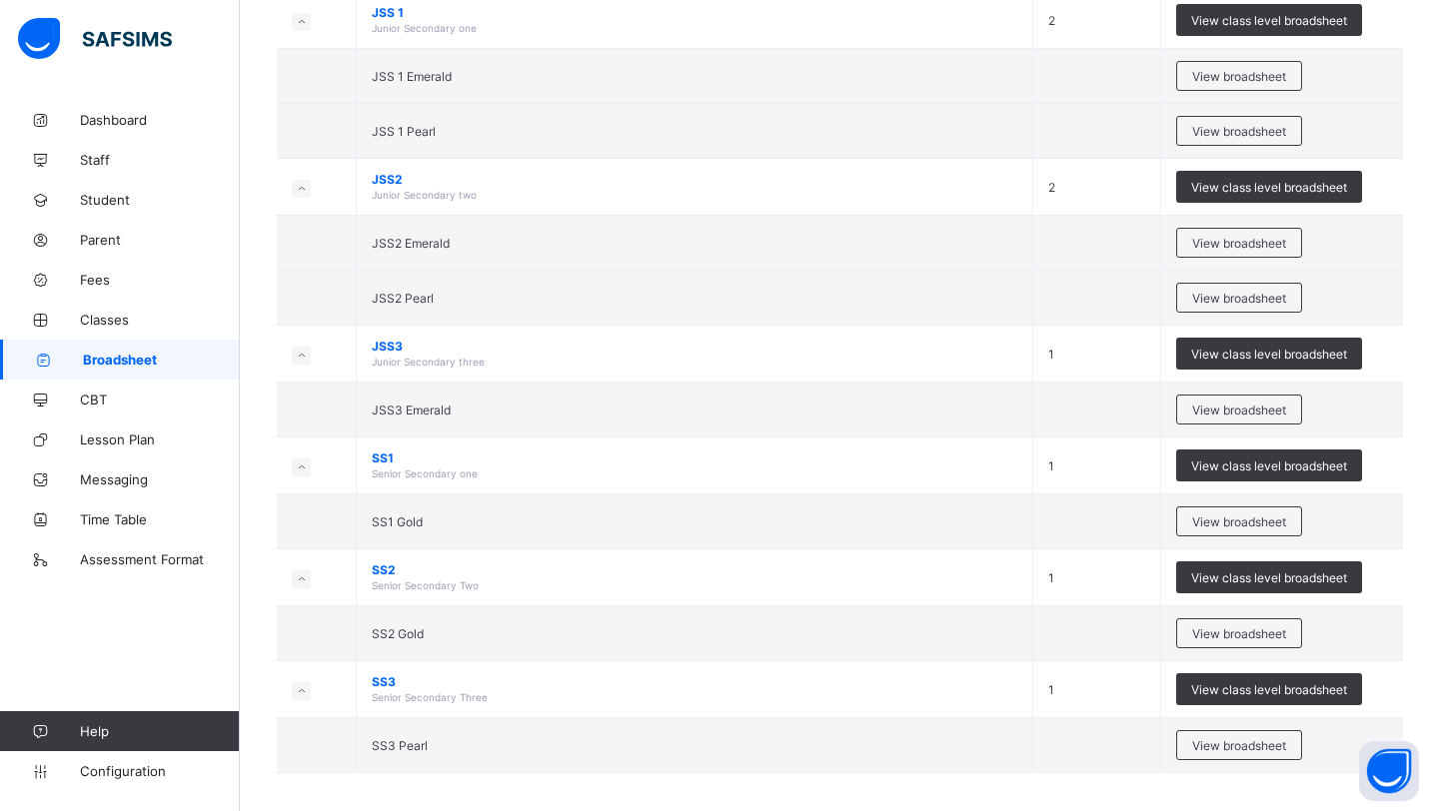
scroll to position [1366, 0]
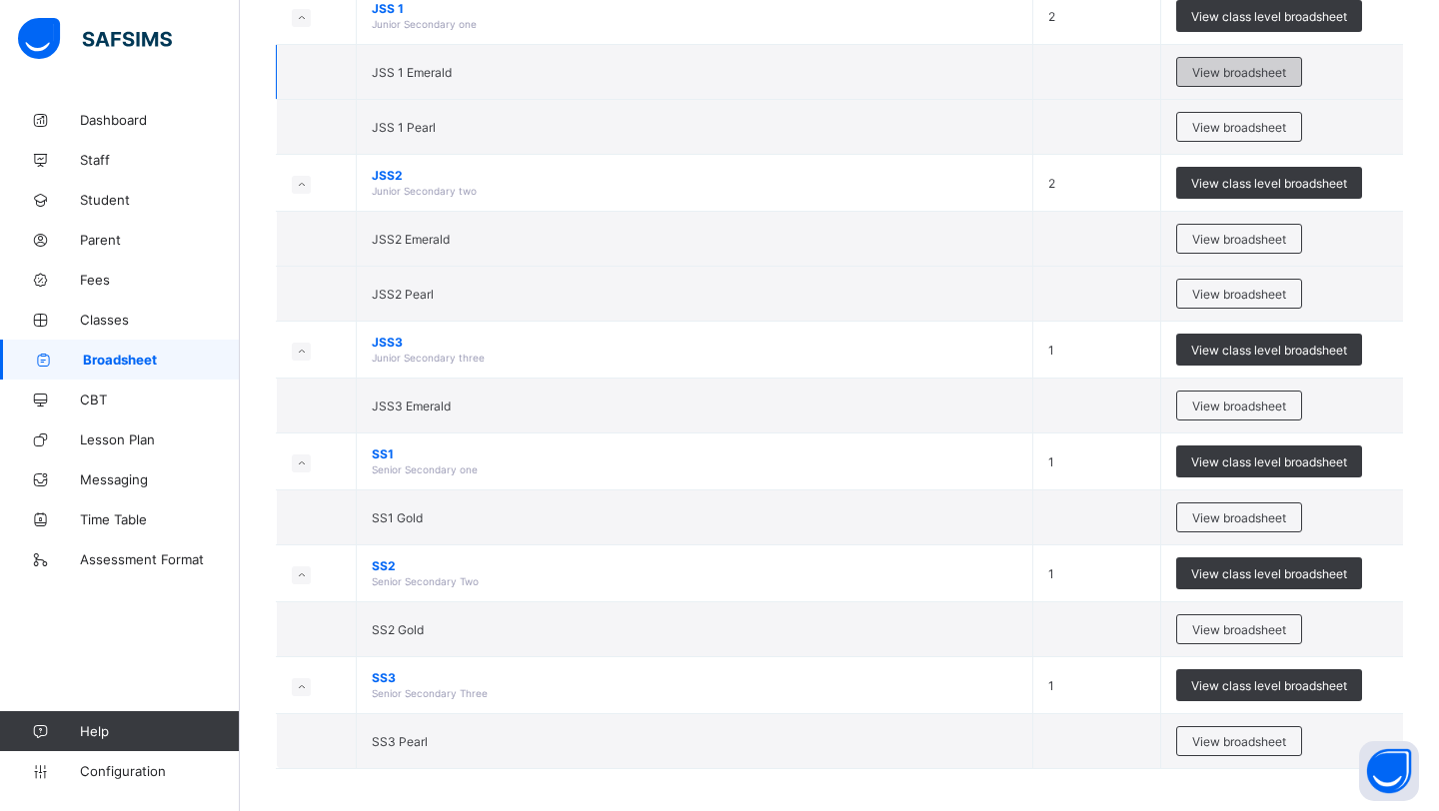
click at [1214, 78] on span "View broadsheet" at bounding box center [1239, 72] width 94 height 15
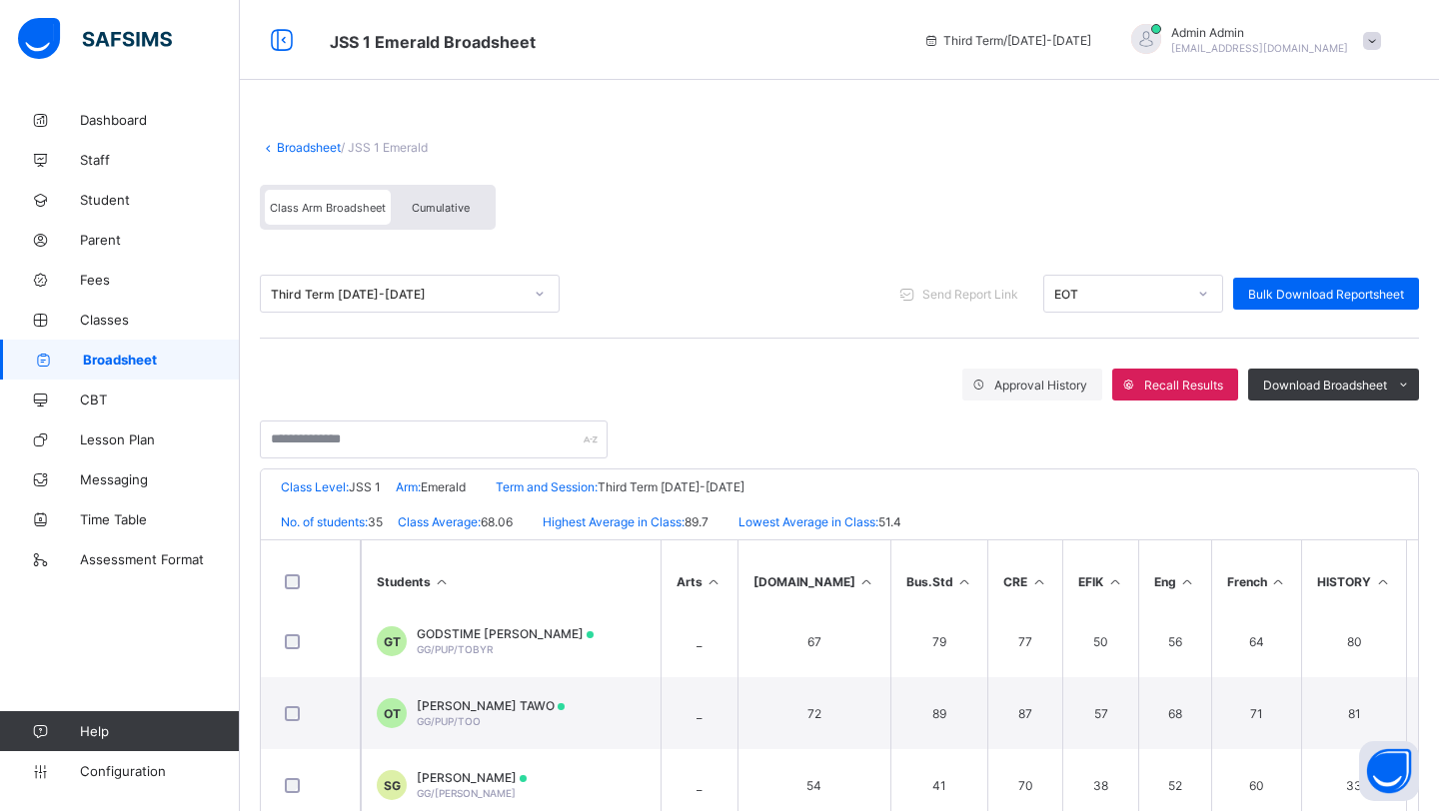
scroll to position [393, 0]
